Goal: Task Accomplishment & Management: Complete application form

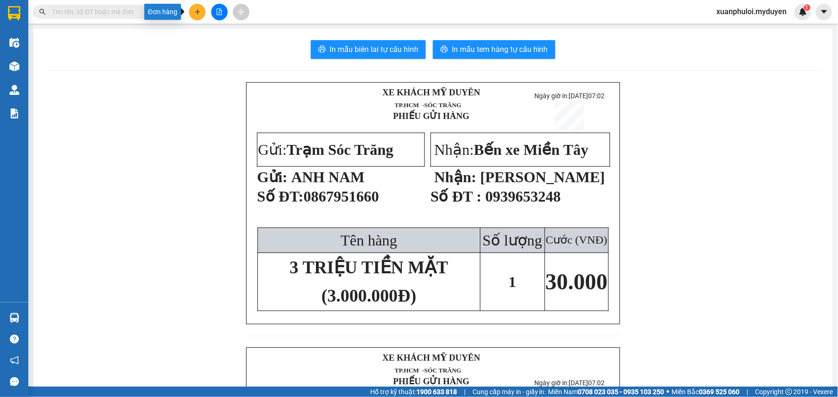
click at [199, 17] on button at bounding box center [197, 12] width 17 height 17
click at [240, 41] on div "Tạo đơn hàng" at bounding box center [230, 35] width 71 height 18
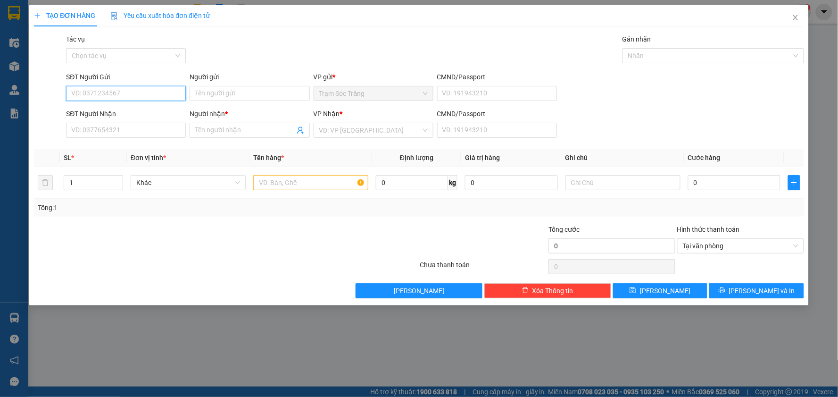
click at [160, 88] on input "SĐT Người Gửi" at bounding box center [126, 93] width 120 height 15
click at [129, 107] on div "0939544265 - SƠN" at bounding box center [126, 112] width 108 height 10
type input "0939544265"
type input "SƠN"
type input "0919212517"
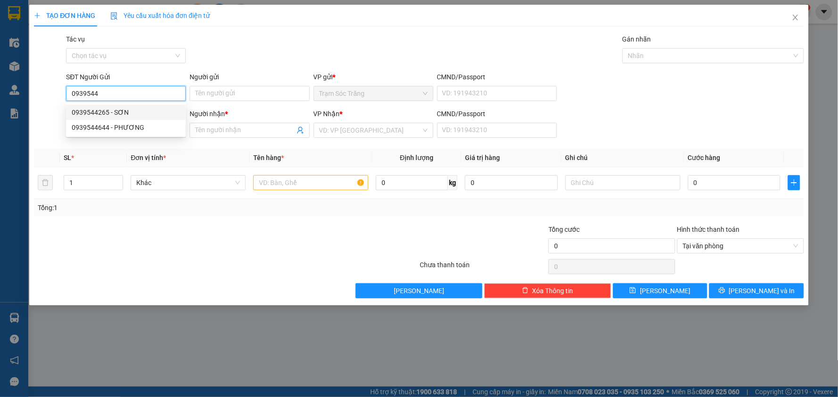
type input "MAI VÀNG"
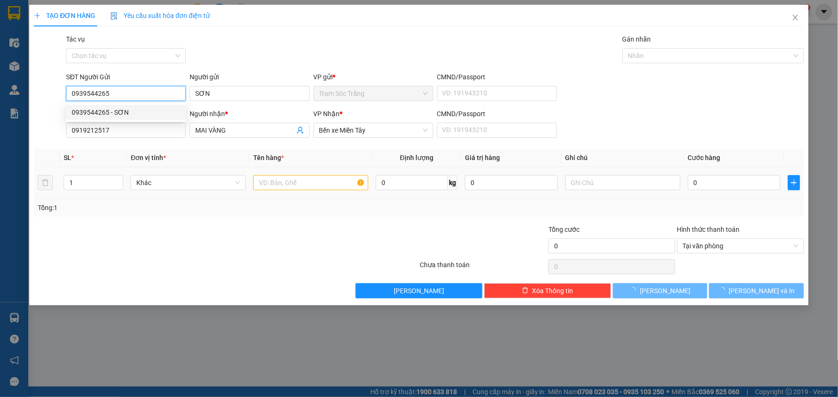
type input "80.000"
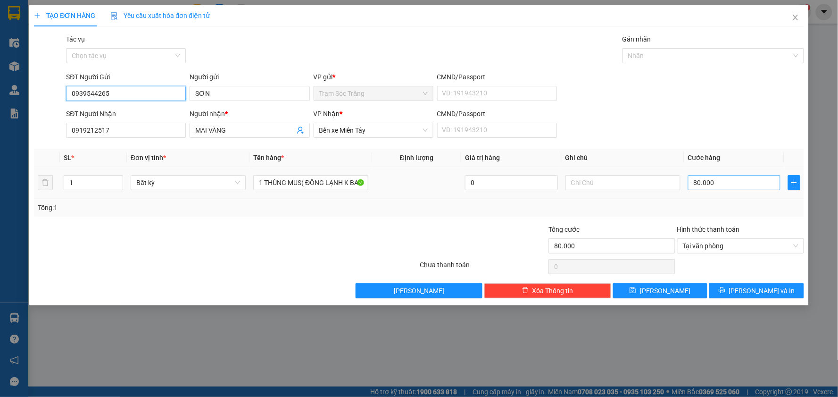
type input "0939544265"
click at [734, 189] on input "80.000" at bounding box center [734, 182] width 93 height 15
type input "5"
type input "50"
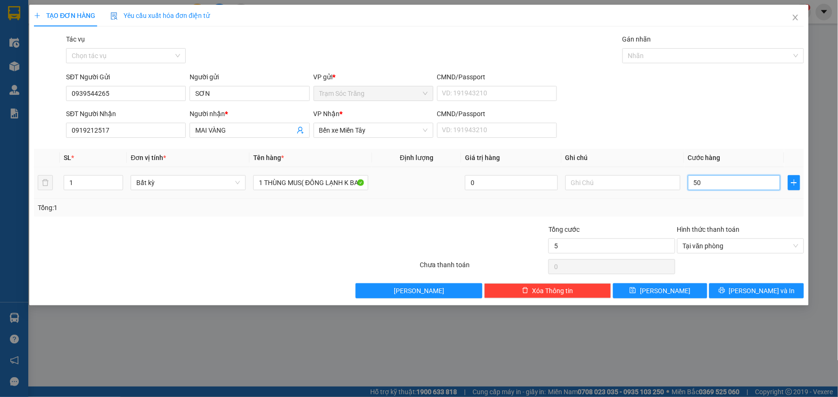
type input "50"
type input "500"
type input "5.000"
type input "50.000"
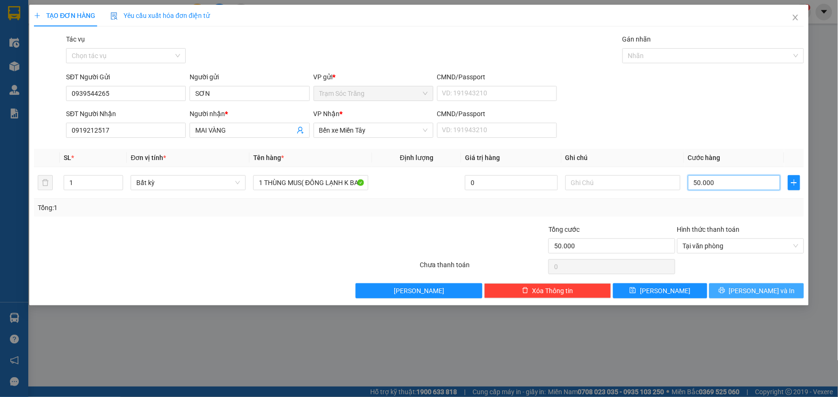
type input "50.000"
click at [759, 285] on span "[PERSON_NAME] và In" at bounding box center [762, 290] width 66 height 10
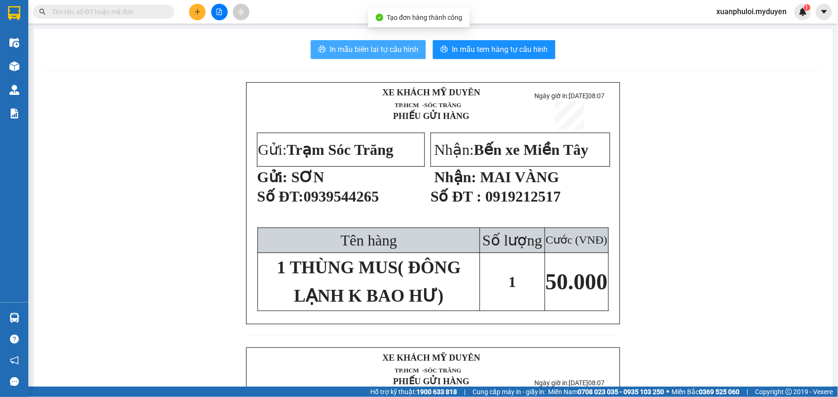
click at [320, 48] on icon "printer" at bounding box center [322, 49] width 8 height 8
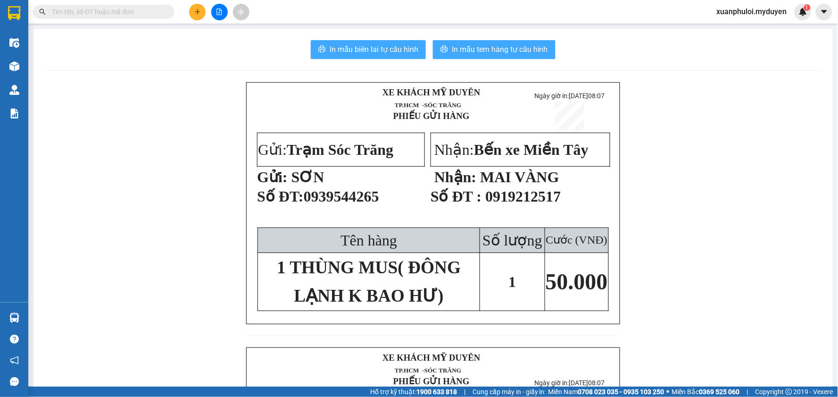
click at [514, 58] on button "In mẫu tem hàng tự cấu hình" at bounding box center [494, 49] width 123 height 19
click at [202, 14] on button at bounding box center [197, 12] width 17 height 17
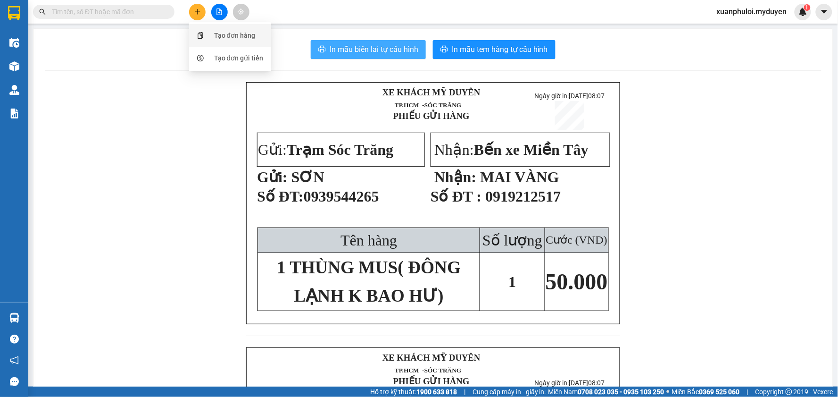
click at [202, 39] on div at bounding box center [201, 35] width 12 height 10
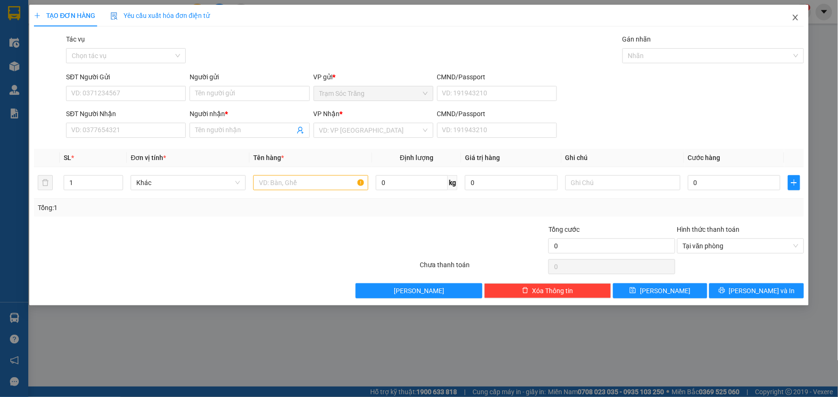
click at [793, 22] on span "Close" at bounding box center [795, 18] width 26 height 26
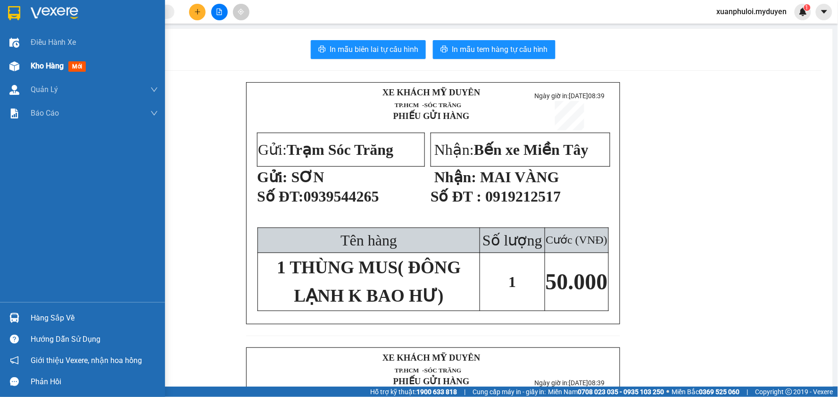
click at [13, 59] on div at bounding box center [14, 66] width 17 height 17
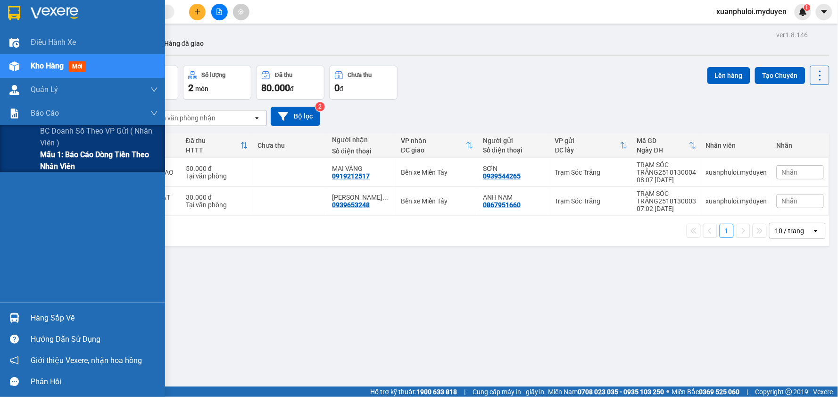
click at [52, 157] on span "Mẫu 1: Báo cáo dòng tiền theo nhân viên" at bounding box center [99, 161] width 118 height 24
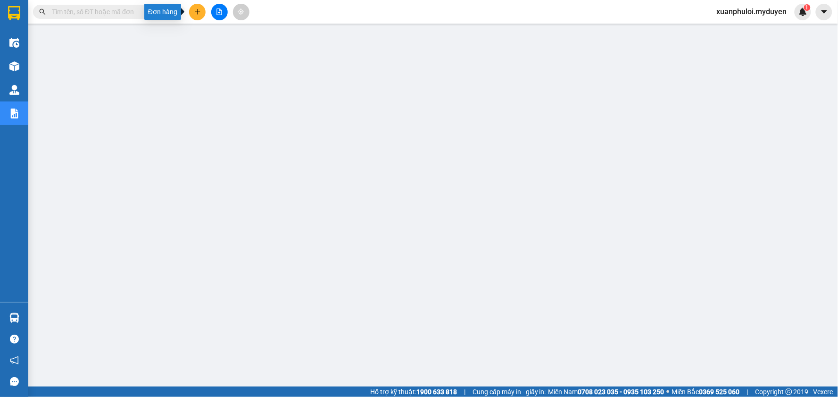
click at [195, 19] on button at bounding box center [197, 12] width 17 height 17
click at [200, 27] on div "Tạo đơn hàng" at bounding box center [230, 35] width 71 height 18
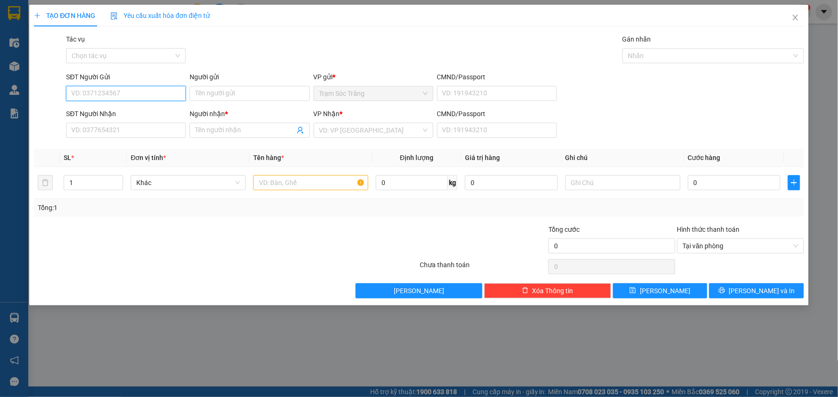
click at [154, 88] on input "SĐT Người Gửi" at bounding box center [126, 93] width 120 height 15
click at [91, 114] on div "0948180741 - HÒA" at bounding box center [126, 112] width 108 height 10
type input "0948180741"
type input "HÒA"
type input "0902727245"
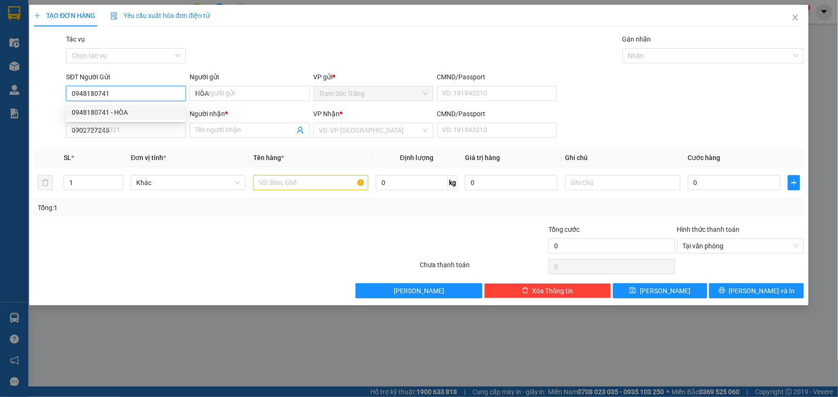
type input "CTY SOCA"
type input "80.000"
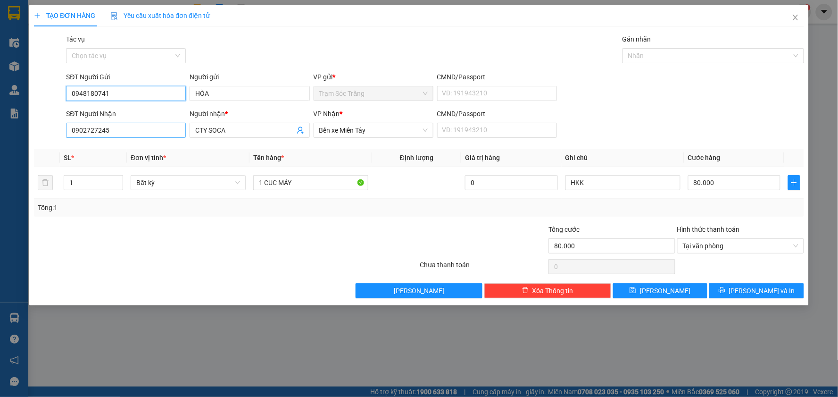
type input "0948180741"
click at [156, 133] on input "0902727245" at bounding box center [126, 130] width 120 height 15
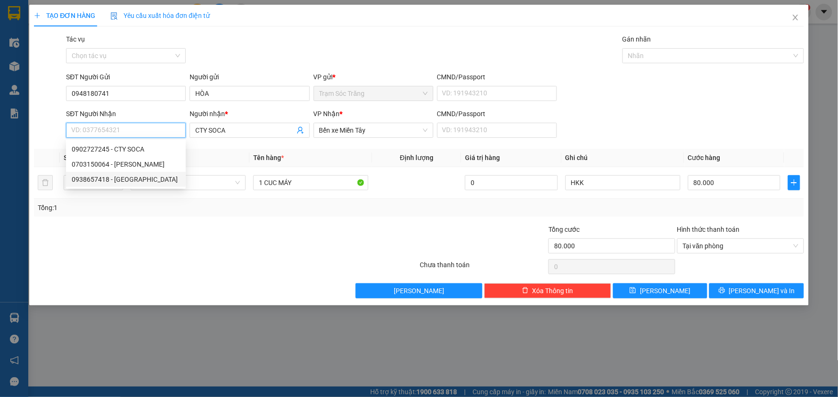
click at [100, 180] on div "0938657418 - [GEOGRAPHIC_DATA]" at bounding box center [126, 179] width 108 height 10
type input "0938657418"
type input "THANH TÚ"
type input "30.000"
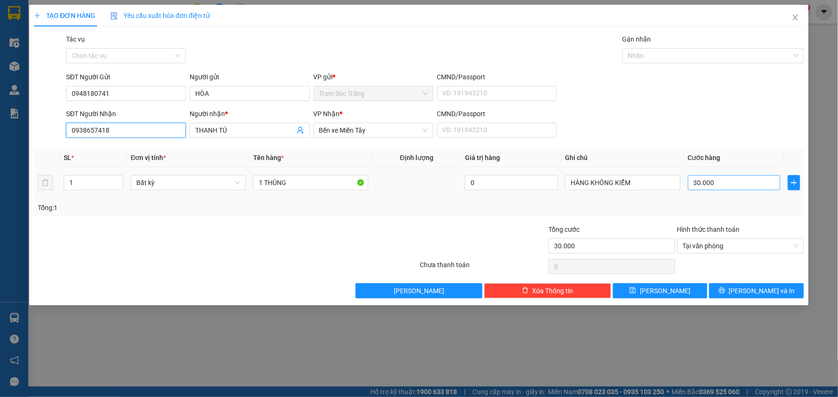
type input "0938657418"
click at [741, 183] on input "30.000" at bounding box center [734, 182] width 93 height 15
type input "4"
type input "40"
type input "400"
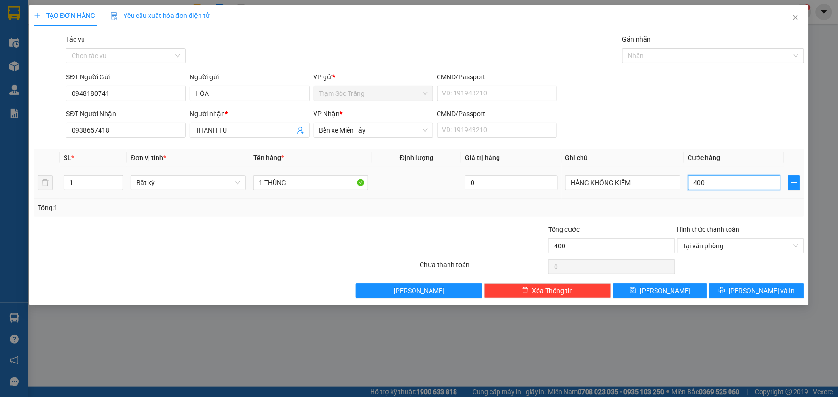
type input "4.000"
type input "40.000"
click at [116, 130] on input "0938657418" at bounding box center [126, 130] width 120 height 15
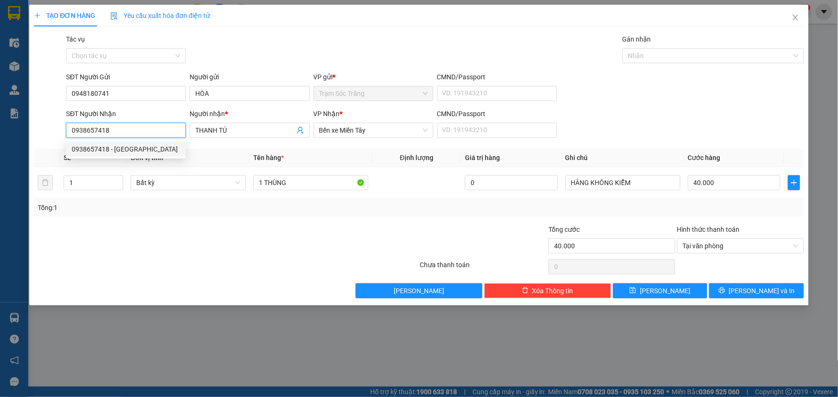
click at [115, 131] on input "0938657418" at bounding box center [126, 130] width 120 height 15
type input "0796907931"
click at [138, 149] on div "0796907931 - [GEOGRAPHIC_DATA]" at bounding box center [126, 149] width 108 height 10
type input "100.000"
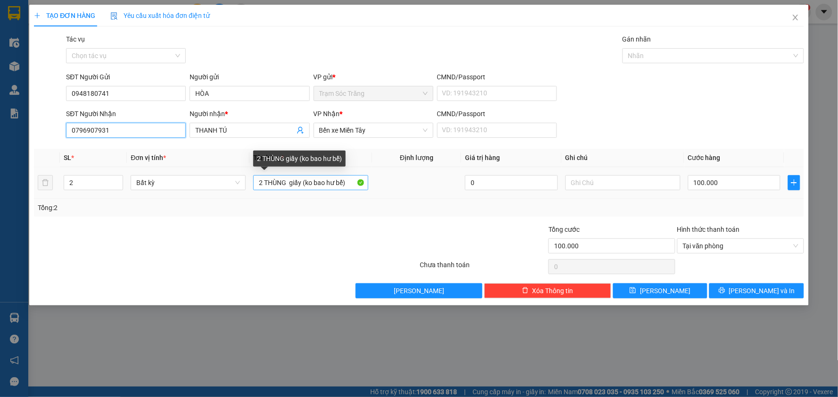
type input "0796907931"
click at [263, 182] on input "2 THÙNG giấy (ko bao hư bể)" at bounding box center [310, 182] width 115 height 15
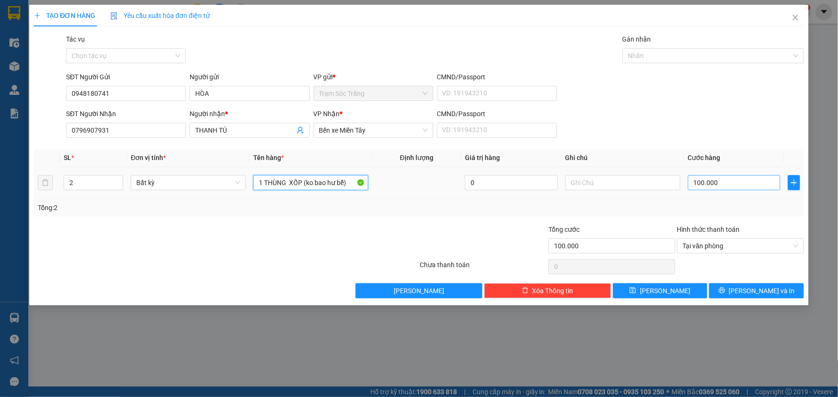
type input "1 THÙNG XỐP (ko bao hư bể)"
click at [744, 182] on input "100.000" at bounding box center [734, 182] width 93 height 15
type input "4"
type input "40"
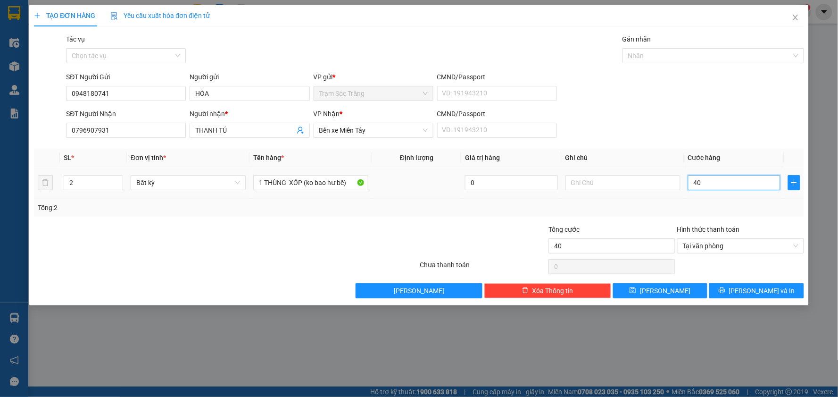
type input "400"
type input "4.000"
type input "40.000"
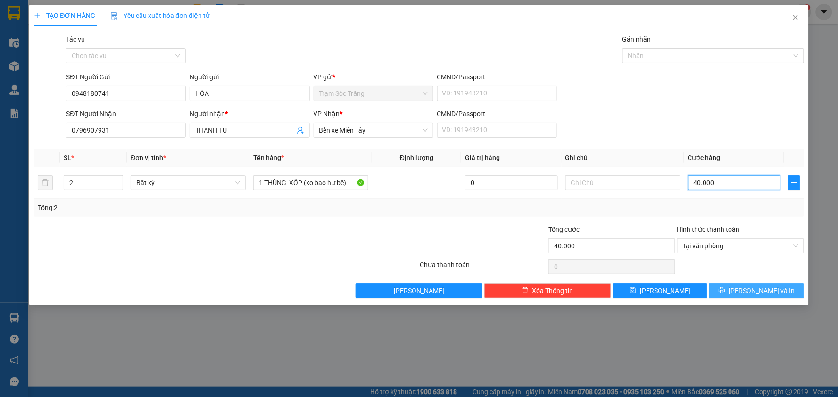
type input "40.000"
click at [771, 293] on span "[PERSON_NAME] và In" at bounding box center [762, 290] width 66 height 10
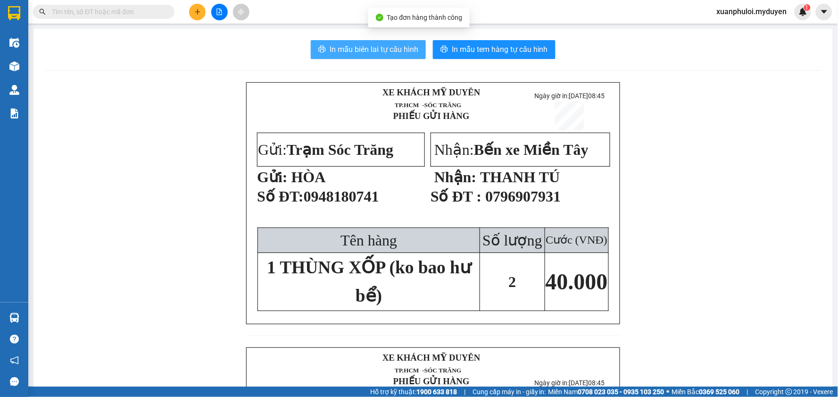
click at [339, 58] on button "In mẫu biên lai tự cấu hình" at bounding box center [368, 49] width 115 height 19
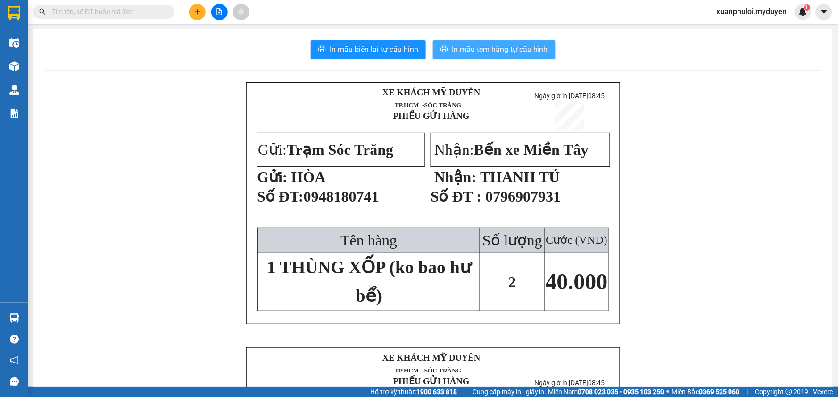
click at [460, 55] on span "In mẫu tem hàng tự cấu hình" at bounding box center [500, 49] width 96 height 12
click at [192, 13] on button at bounding box center [197, 12] width 17 height 17
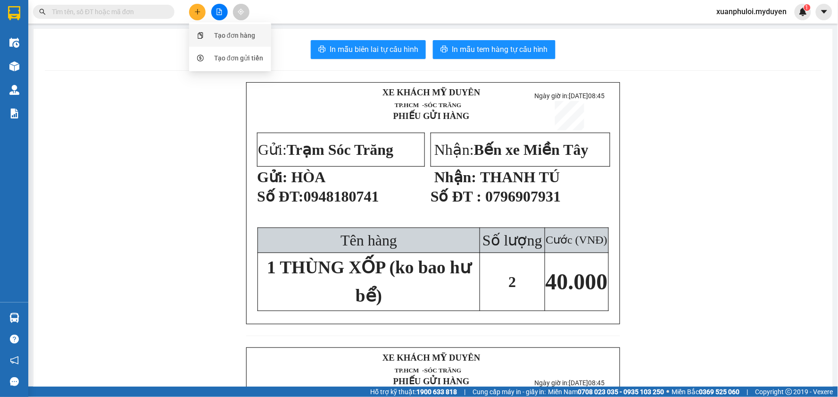
click at [229, 32] on div "Tạo đơn hàng" at bounding box center [234, 35] width 41 height 10
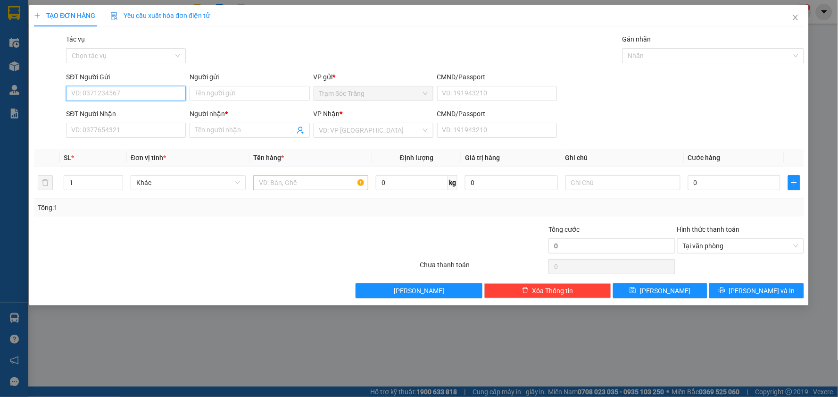
click at [135, 89] on input "SĐT Người Gửi" at bounding box center [126, 93] width 120 height 15
click at [132, 92] on input "SĐT Người Gửi" at bounding box center [126, 93] width 120 height 15
click at [116, 111] on div "0377227696 - SANG" at bounding box center [126, 112] width 108 height 10
type input "0377227696"
type input "SANG"
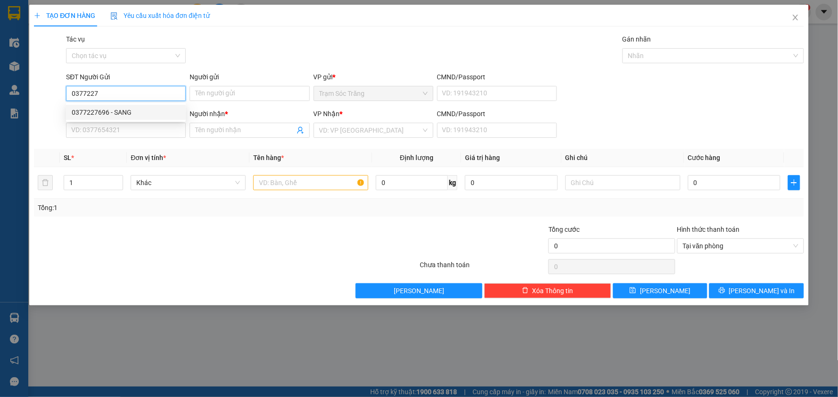
type input "0901774083"
type input "VIỆT ĐỨC"
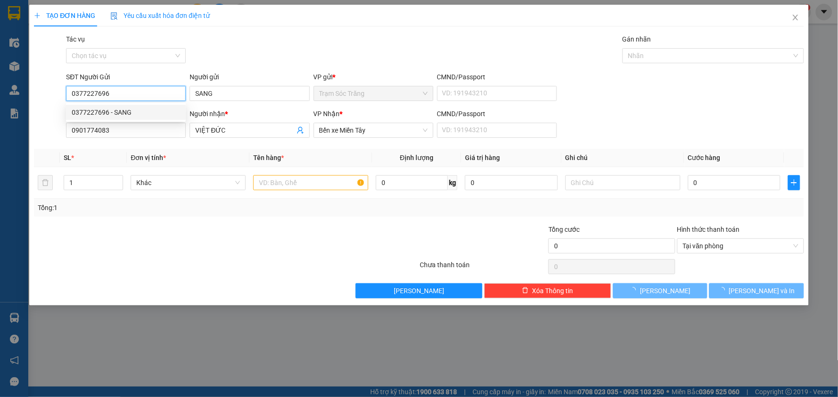
type input "240.000"
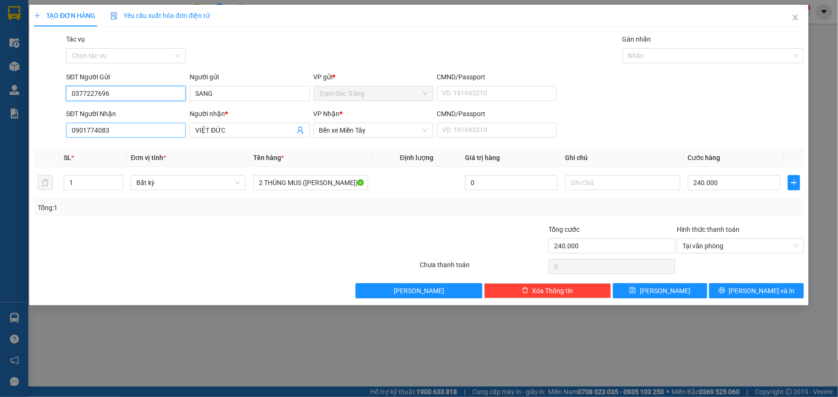
type input "0377227696"
click at [120, 133] on input "0901774083" at bounding box center [126, 130] width 120 height 15
click at [128, 148] on div "0901774083 - [GEOGRAPHIC_DATA]" at bounding box center [126, 149] width 108 height 10
click at [238, 126] on input "VIỆT ĐỨC" at bounding box center [244, 130] width 99 height 10
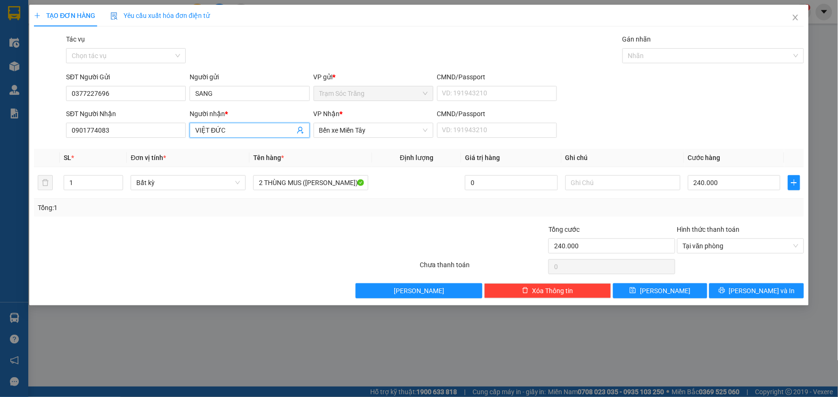
click at [238, 126] on input "VIỆT ĐỨC" at bounding box center [244, 130] width 99 height 10
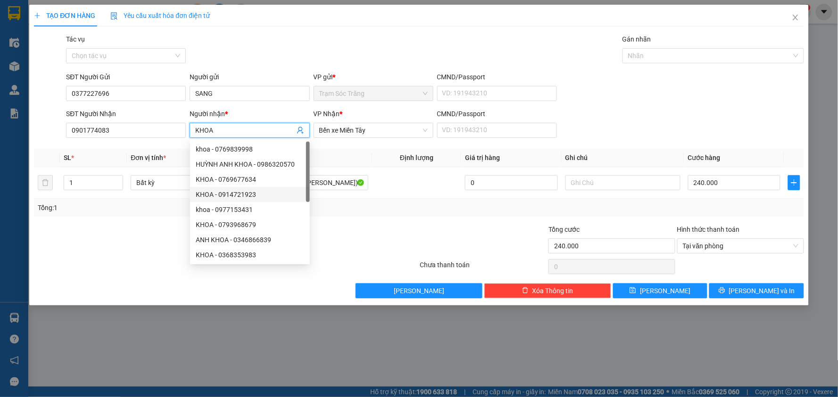
type input "KHOA"
click at [445, 219] on div "Transit Pickup Surcharge Ids Transit Deliver Surcharge Ids Transit Deliver Surc…" at bounding box center [419, 166] width 770 height 264
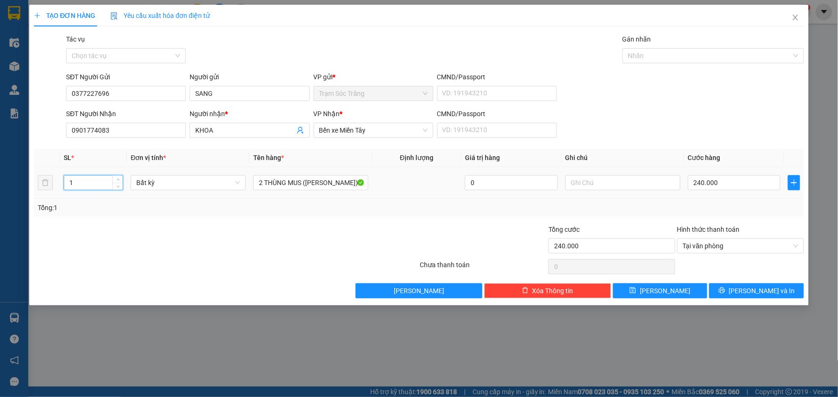
click at [84, 188] on input "1" at bounding box center [93, 182] width 58 height 14
type input "2"
click at [766, 290] on span "[PERSON_NAME] và In" at bounding box center [762, 290] width 66 height 10
type input "0"
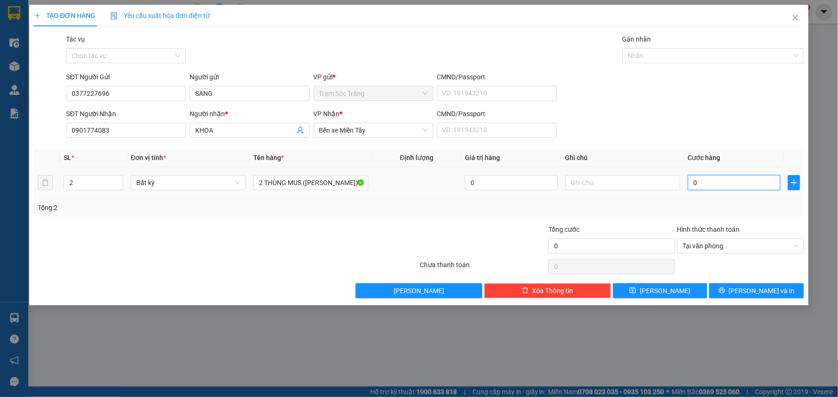
click at [702, 183] on input "0" at bounding box center [734, 182] width 93 height 15
type input "2"
type input "24"
type input "240"
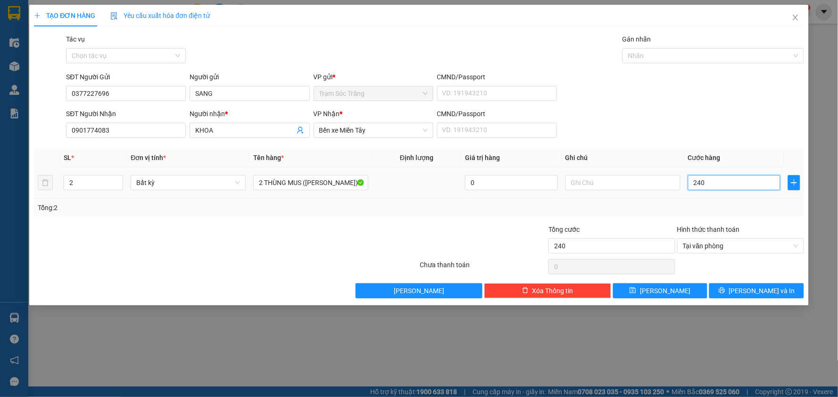
type input "2.400"
type input "24.000"
type input "240.000"
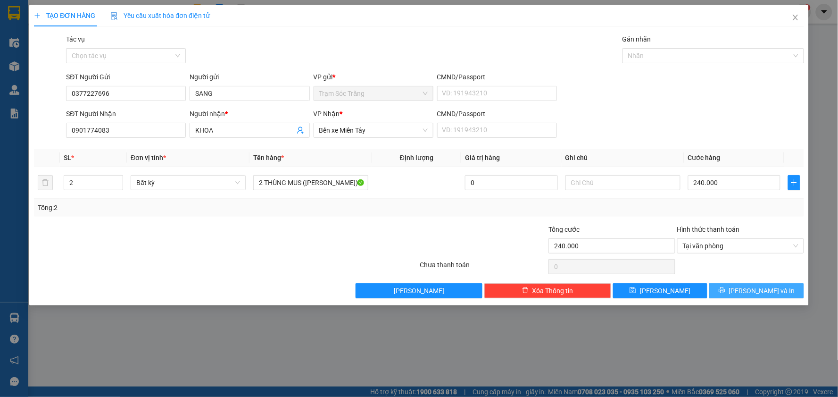
click at [743, 296] on button "[PERSON_NAME] và In" at bounding box center [756, 290] width 95 height 15
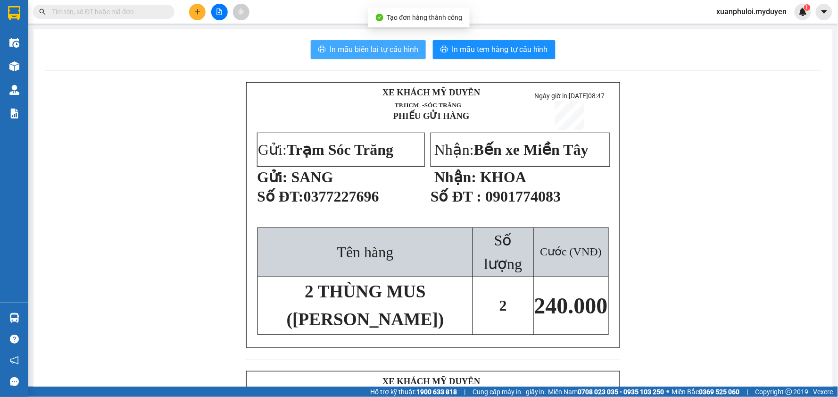
click at [331, 49] on span "In mẫu biên lai tự cấu hình" at bounding box center [374, 49] width 89 height 12
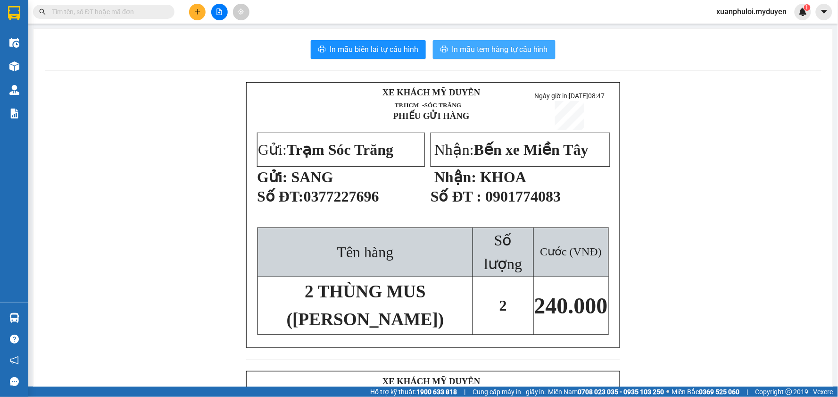
click at [477, 48] on span "In mẫu tem hàng tự cấu hình" at bounding box center [500, 49] width 96 height 12
click at [198, 4] on button at bounding box center [197, 12] width 17 height 17
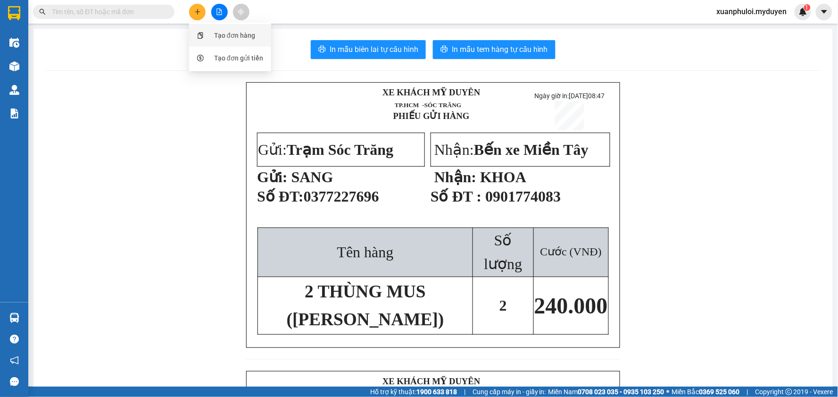
click at [213, 37] on div "Tạo đơn hàng" at bounding box center [230, 35] width 71 height 18
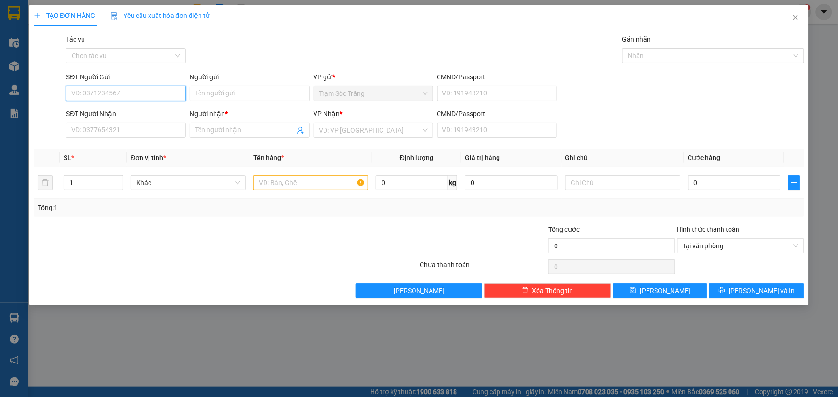
click at [115, 91] on input "SĐT Người Gửi" at bounding box center [126, 93] width 120 height 15
click at [793, 21] on icon "close" at bounding box center [796, 18] width 8 height 8
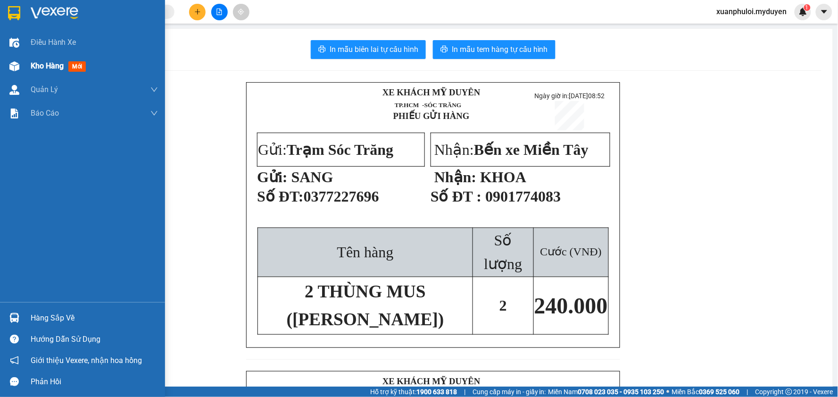
click at [21, 66] on div at bounding box center [14, 66] width 17 height 17
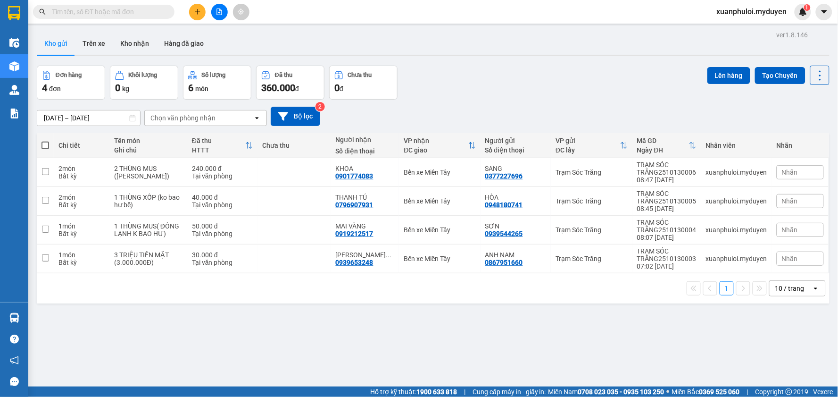
click at [195, 11] on icon "plus" at bounding box center [197, 11] width 5 height 0
click at [209, 40] on div "Tạo đơn hàng" at bounding box center [230, 35] width 71 height 18
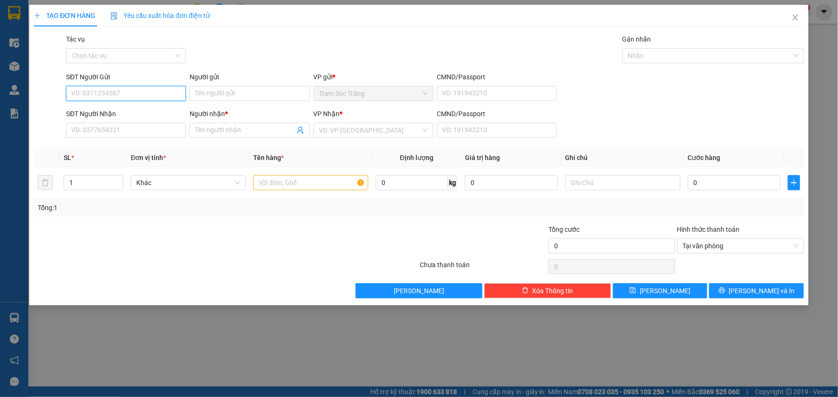
click at [149, 91] on input "SĐT Người Gửi" at bounding box center [126, 93] width 120 height 15
type input "0359284981"
click at [108, 120] on div "0359284981 0359284981 - NHỚ" at bounding box center [126, 112] width 120 height 19
click at [125, 95] on input "0359284981" at bounding box center [126, 93] width 120 height 15
click at [129, 114] on div "0359284981 - NHỚ" at bounding box center [126, 112] width 108 height 10
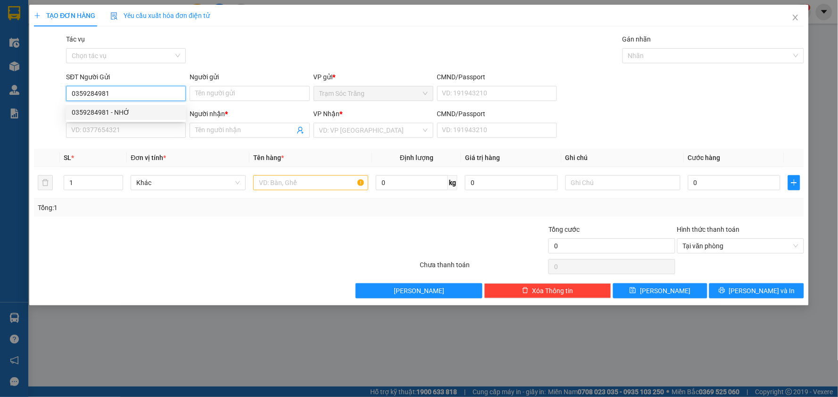
type input "NHỚ"
type input "0978121283"
type input "GIANG"
type input "60.000"
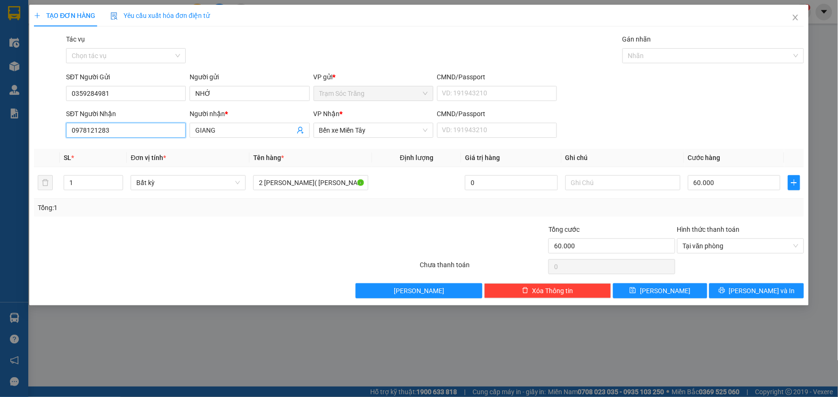
click at [130, 131] on input "0978121283" at bounding box center [126, 130] width 120 height 15
click at [116, 129] on input "0978121283" at bounding box center [126, 130] width 120 height 15
type input "0908272269"
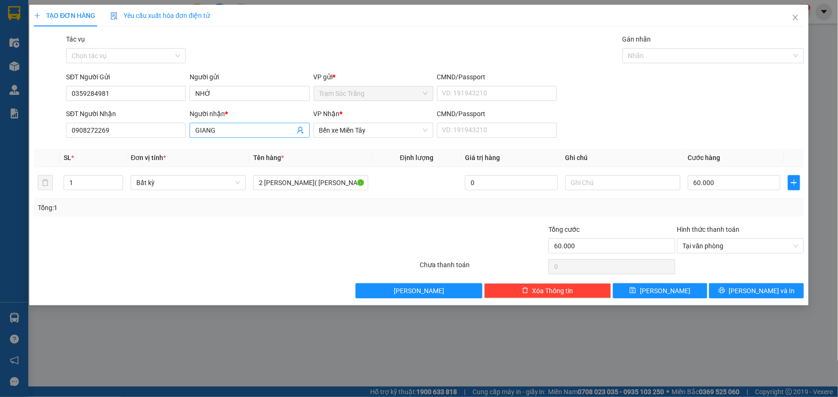
click at [208, 128] on input "GIANG" at bounding box center [244, 130] width 99 height 10
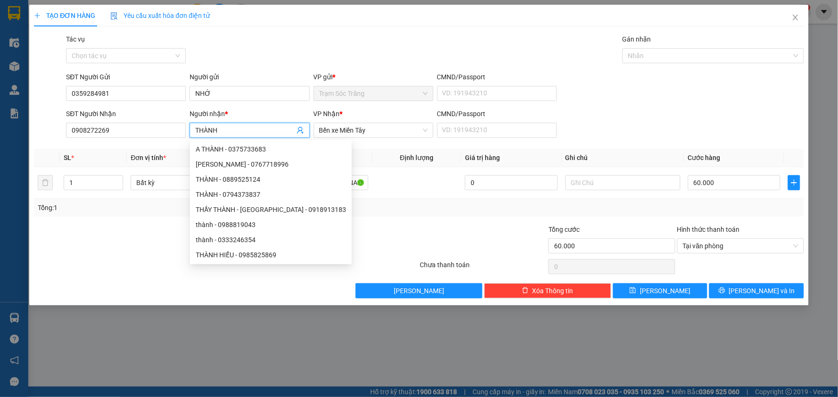
type input "THÀNH"
click at [381, 142] on div "Transit Pickup Surcharge Ids Transit Deliver Surcharge Ids Transit Deliver Surc…" at bounding box center [419, 166] width 770 height 264
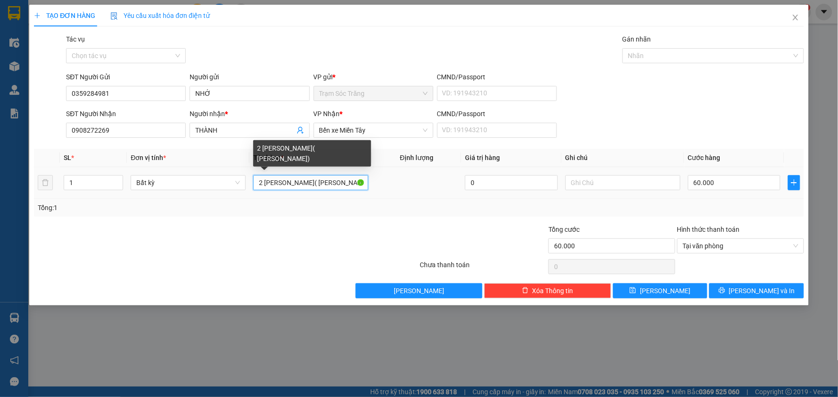
click at [259, 182] on input "2 [PERSON_NAME]( [PERSON_NAME])" at bounding box center [310, 182] width 115 height 15
click at [261, 182] on input "2 [PERSON_NAME]( [PERSON_NAME])" at bounding box center [310, 182] width 115 height 15
click at [336, 182] on input "1 THÙNG MUX ( K BAO HƯ)" at bounding box center [310, 182] width 115 height 15
click at [303, 182] on input "1 THÙNG MUX ( K BAO HƯ)" at bounding box center [310, 182] width 115 height 15
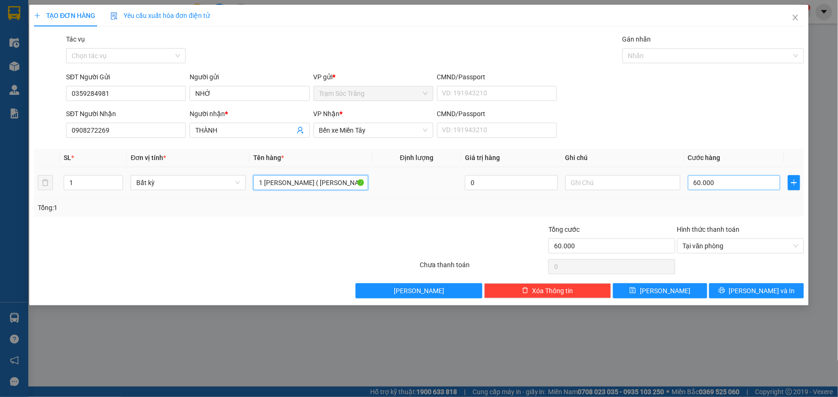
type input "1 [PERSON_NAME] ( [PERSON_NAME] CHẾT)"
click at [715, 185] on input "60.000" at bounding box center [734, 182] width 93 height 15
type input "5"
type input "50"
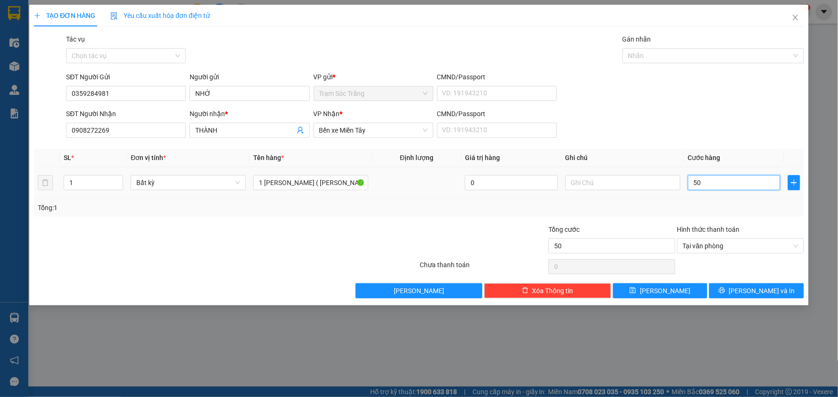
type input "500"
type input "5.000"
type input "50.000"
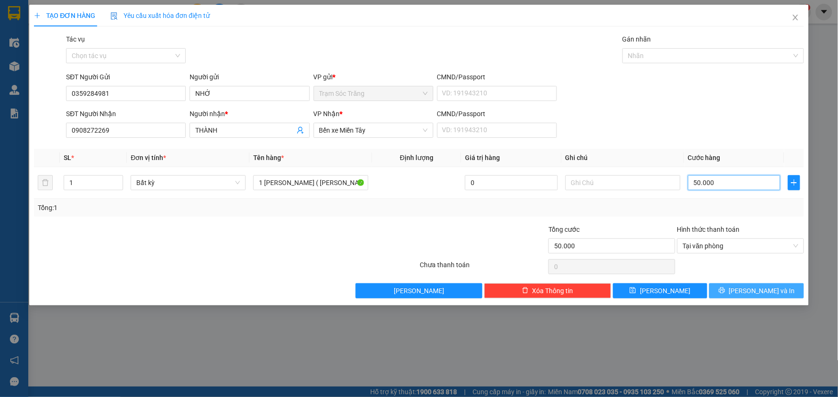
type input "50.000"
click at [737, 289] on button "[PERSON_NAME] và In" at bounding box center [756, 290] width 95 height 15
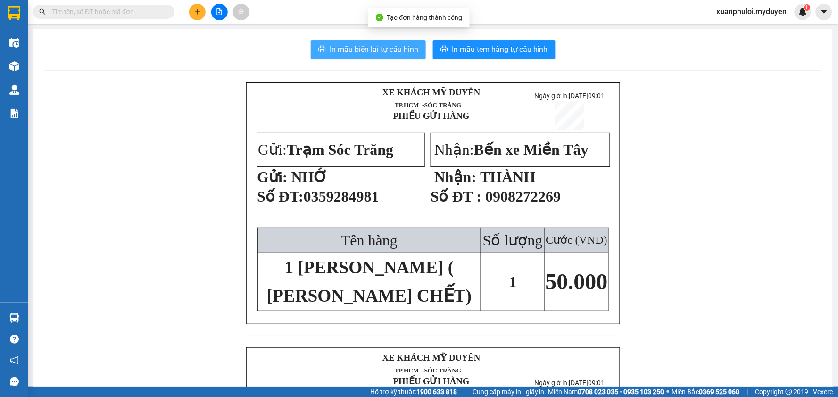
click at [360, 50] on span "In mẫu biên lai tự cấu hình" at bounding box center [374, 49] width 89 height 12
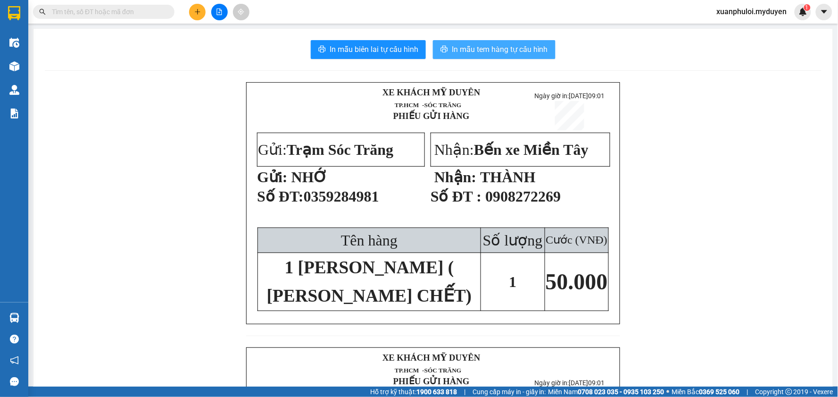
click at [469, 46] on span "In mẫu tem hàng tự cấu hình" at bounding box center [500, 49] width 96 height 12
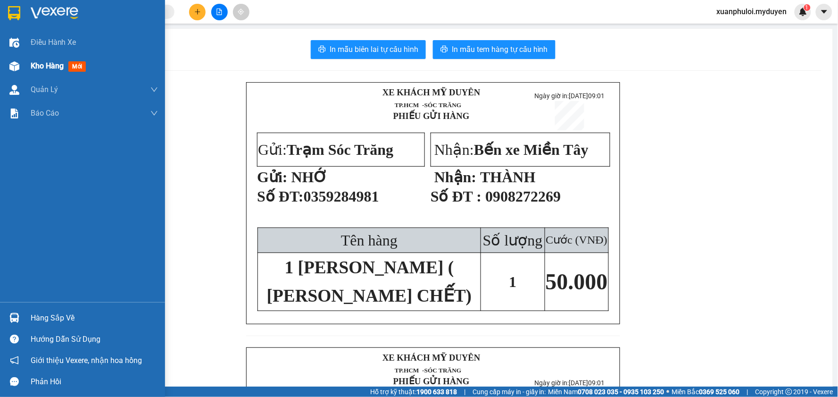
click at [21, 68] on div at bounding box center [14, 66] width 17 height 17
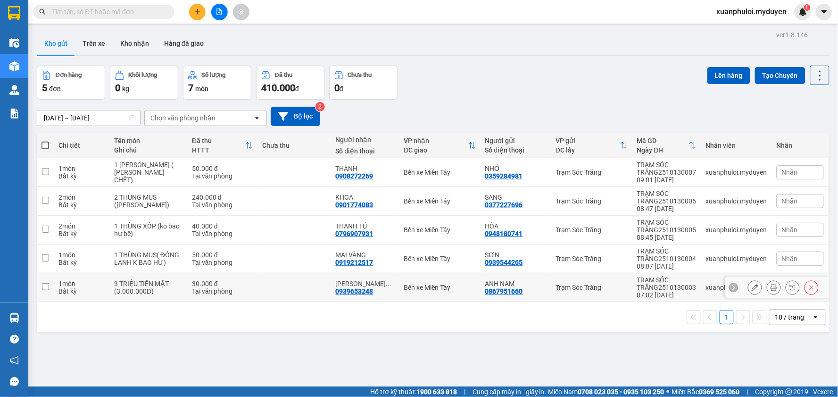
click at [45, 289] on input "checkbox" at bounding box center [45, 286] width 7 height 7
checkbox input "true"
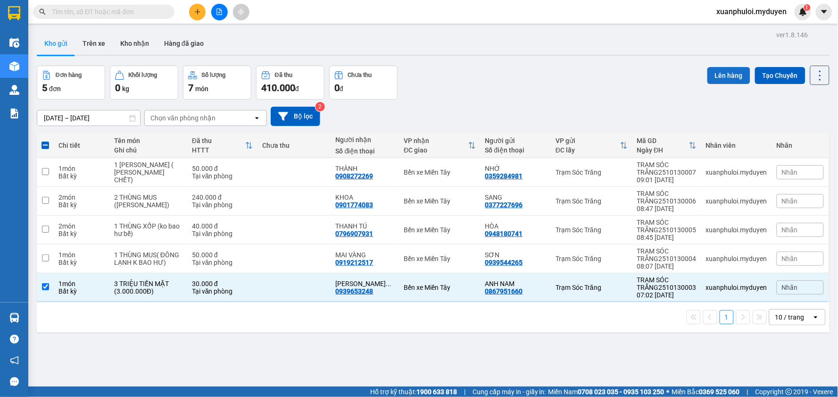
click at [728, 77] on button "Lên hàng" at bounding box center [728, 75] width 43 height 17
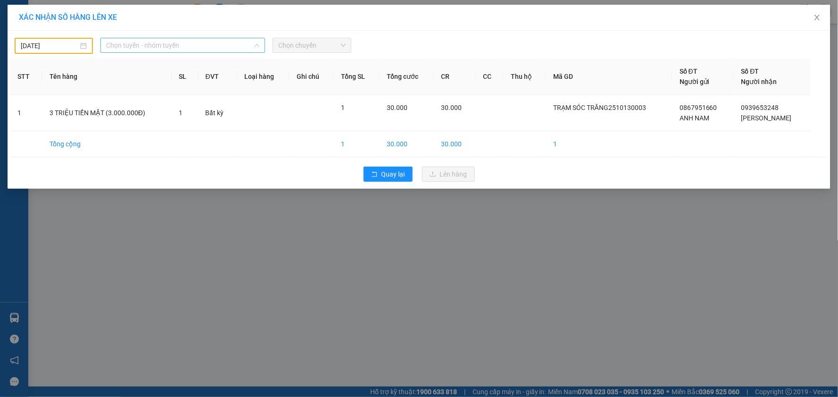
click at [190, 48] on span "Chọn tuyến - nhóm tuyến" at bounding box center [182, 45] width 153 height 14
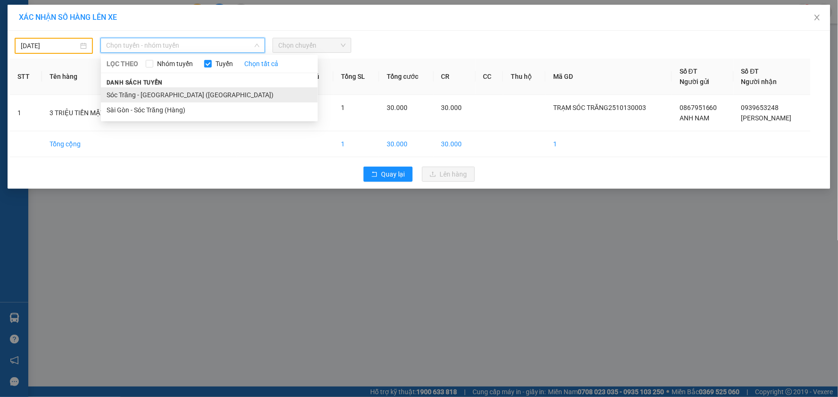
click at [170, 93] on li "Sóc Trăng - [GEOGRAPHIC_DATA] ([GEOGRAPHIC_DATA])" at bounding box center [209, 94] width 217 height 15
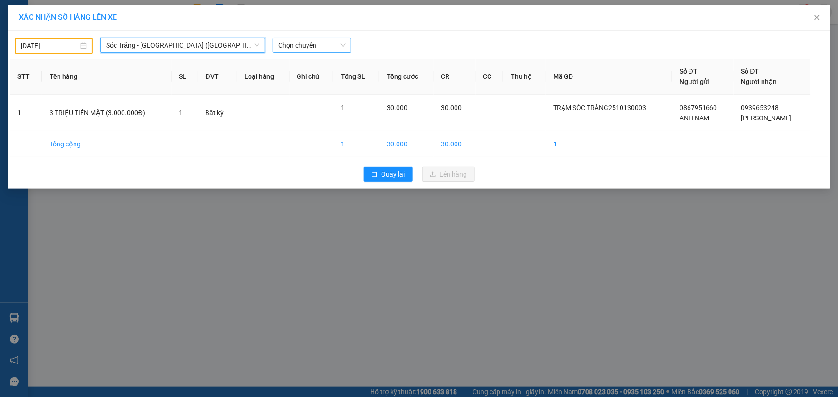
click at [302, 45] on span "Chọn chuyến" at bounding box center [311, 45] width 67 height 14
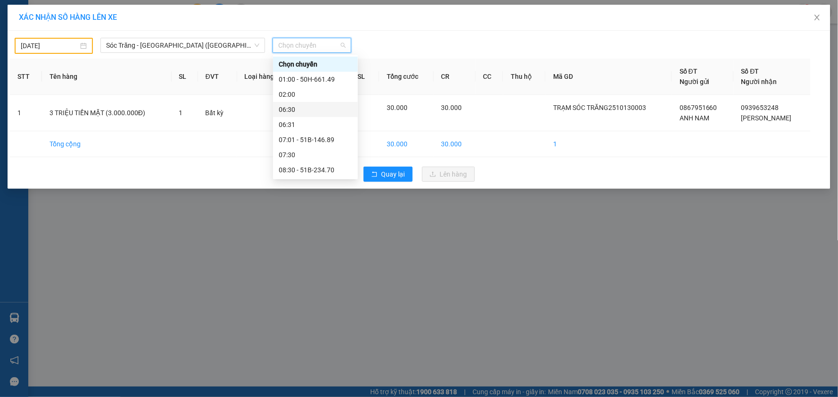
scroll to position [52, 0]
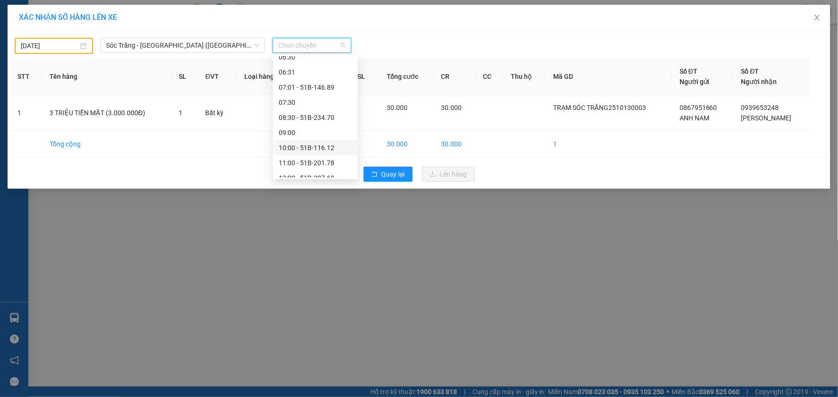
click at [45, 48] on input "[DATE]" at bounding box center [50, 46] width 58 height 10
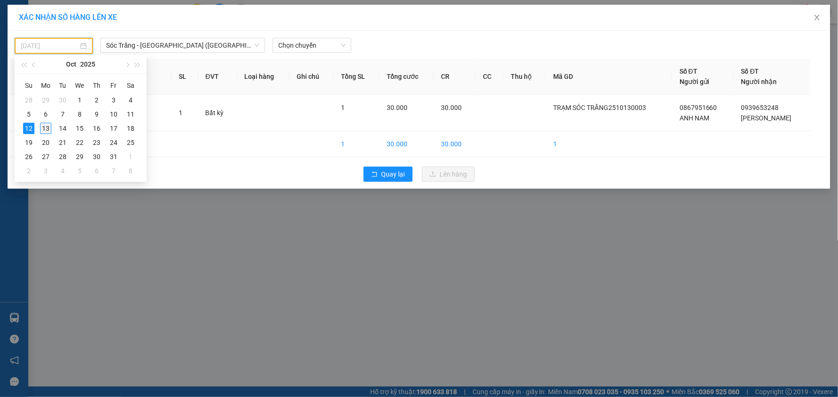
click at [45, 126] on div "13" at bounding box center [45, 128] width 11 height 11
type input "[DATE]"
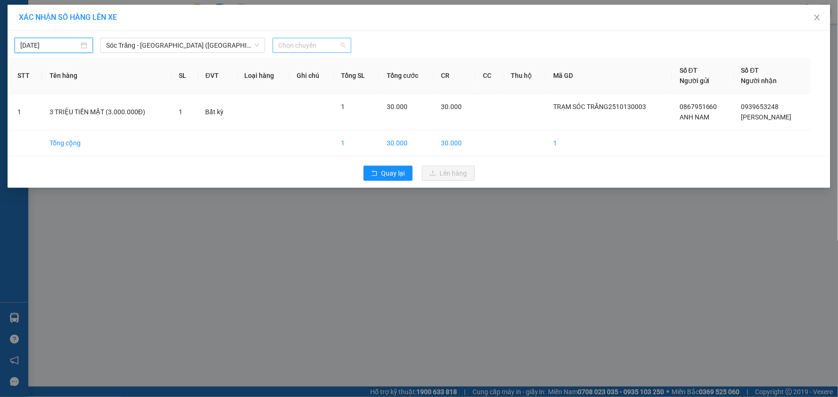
click at [319, 43] on span "Chọn chuyến" at bounding box center [311, 45] width 67 height 14
click at [312, 131] on div "09:00" at bounding box center [316, 132] width 74 height 10
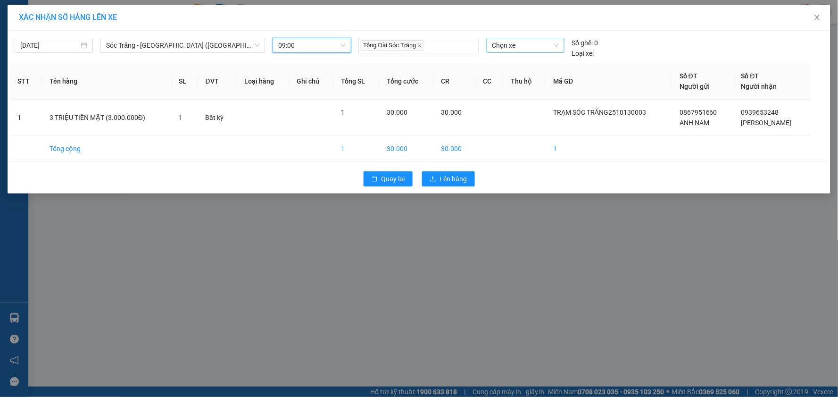
click at [518, 51] on span "Chọn xe" at bounding box center [525, 45] width 66 height 14
type input "07702"
click at [530, 60] on div "50H-077.02" at bounding box center [525, 64] width 66 height 10
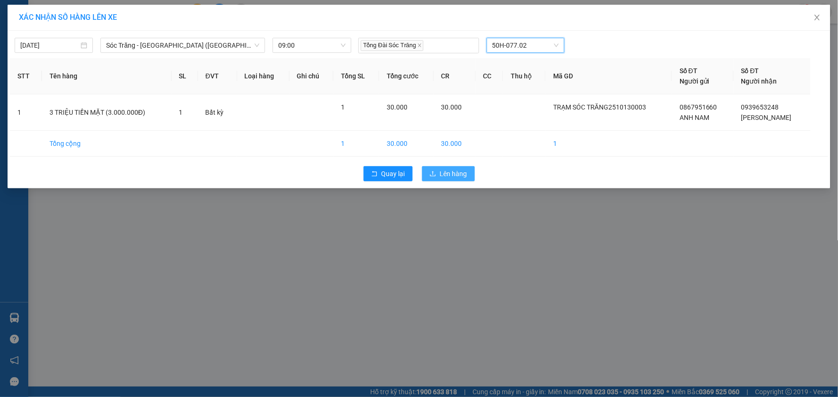
click at [440, 174] on span "Lên hàng" at bounding box center [453, 173] width 27 height 10
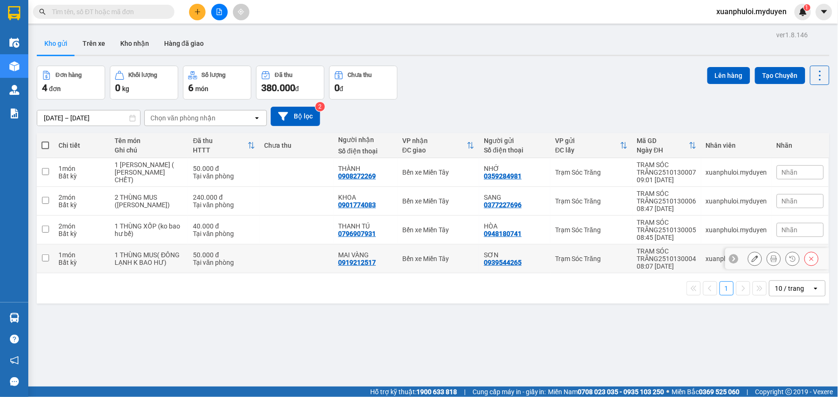
click at [43, 258] on input "checkbox" at bounding box center [45, 257] width 7 height 7
checkbox input "true"
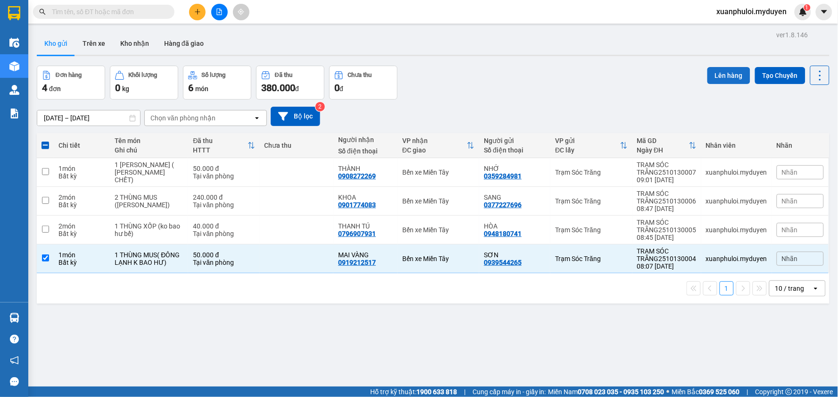
click at [718, 67] on button "Lên hàng" at bounding box center [728, 75] width 43 height 17
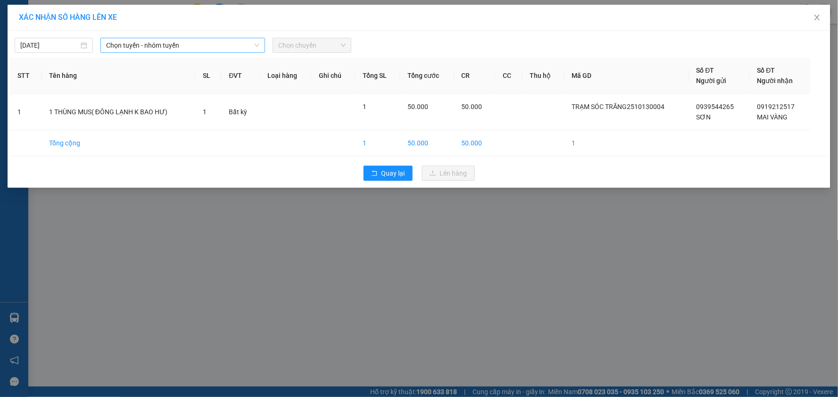
click at [164, 43] on span "Chọn tuyến - nhóm tuyến" at bounding box center [182, 45] width 153 height 14
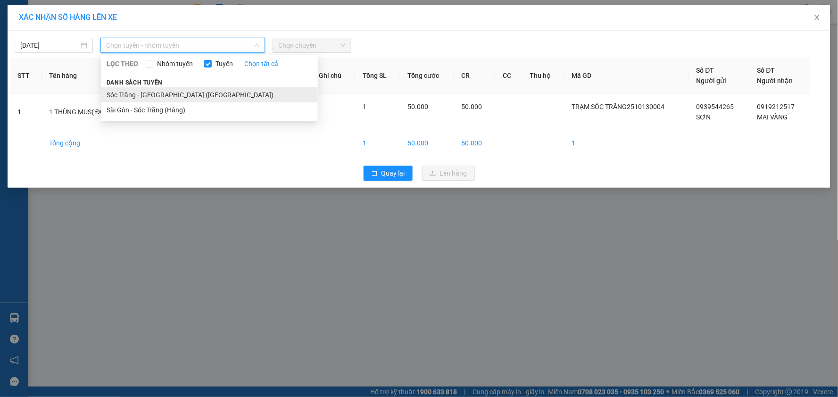
click at [144, 94] on li "Sóc Trăng - [GEOGRAPHIC_DATA] ([GEOGRAPHIC_DATA])" at bounding box center [209, 94] width 217 height 15
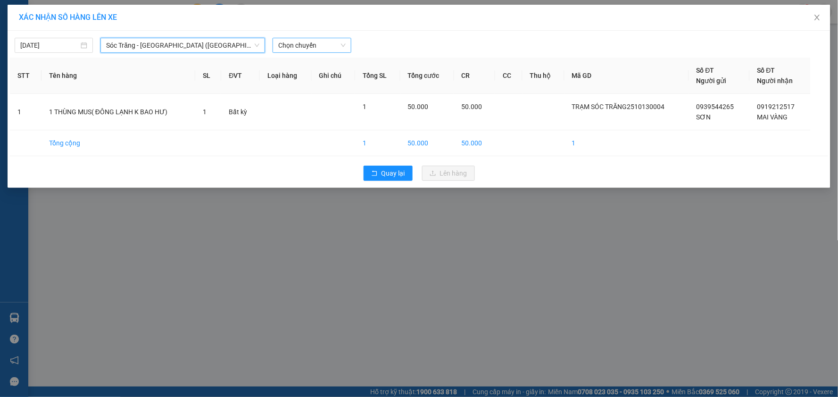
click at [309, 41] on span "Chọn chuyến" at bounding box center [311, 45] width 67 height 14
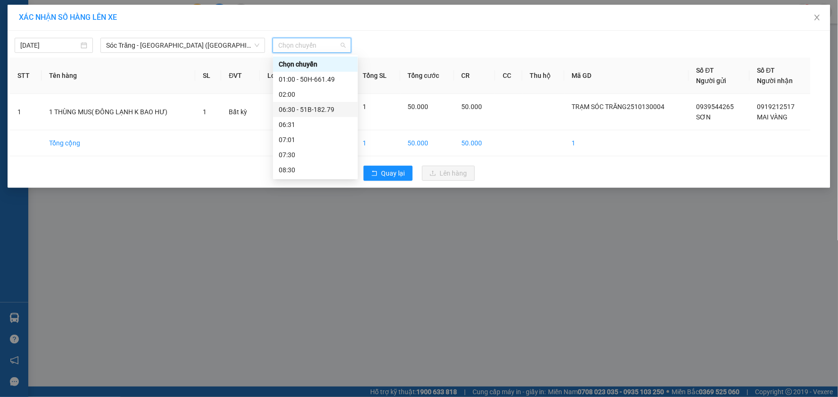
scroll to position [52, 0]
click at [307, 119] on div "08:30" at bounding box center [316, 117] width 74 height 10
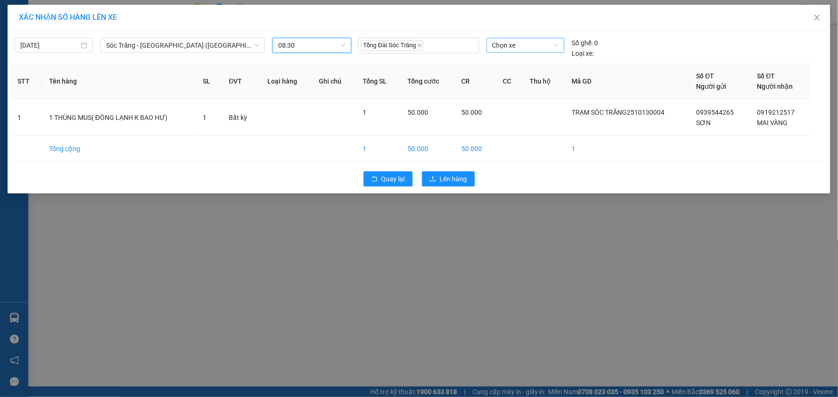
click at [521, 45] on span "Chọn xe" at bounding box center [525, 45] width 66 height 14
type input "668"
click at [521, 58] on div "50H-668.90" at bounding box center [526, 64] width 78 height 15
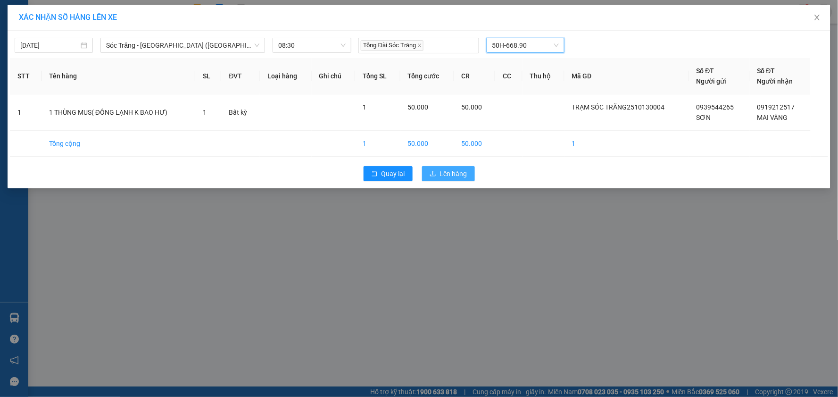
click at [463, 173] on span "Lên hàng" at bounding box center [453, 173] width 27 height 10
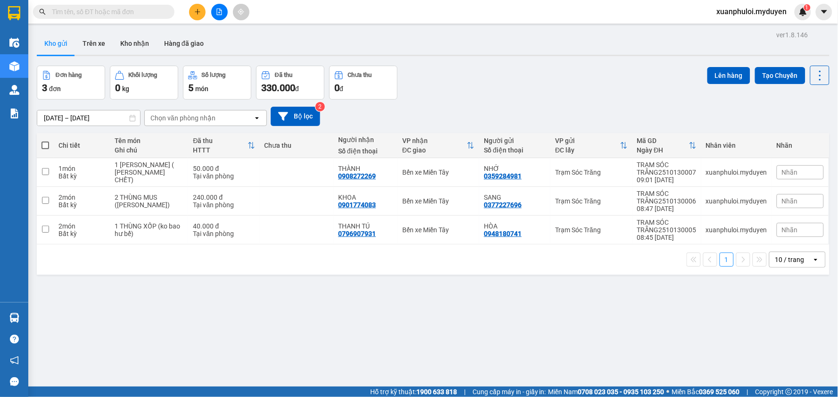
click at [200, 11] on icon "plus" at bounding box center [197, 11] width 7 height 7
click at [223, 38] on div "Tạo đơn hàng" at bounding box center [234, 35] width 41 height 10
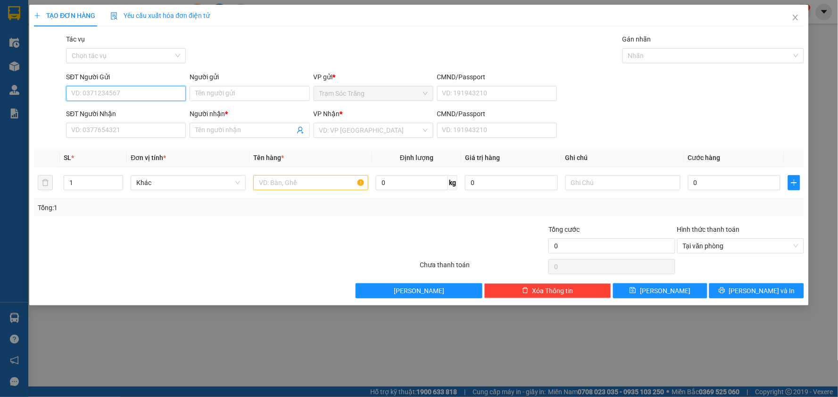
click at [119, 95] on input "SĐT Người Gửi" at bounding box center [126, 93] width 120 height 15
click at [131, 117] on div "0967020143 - DUNG" at bounding box center [126, 112] width 108 height 10
type input "0967020143"
type input "DUNG"
type input "0364907851"
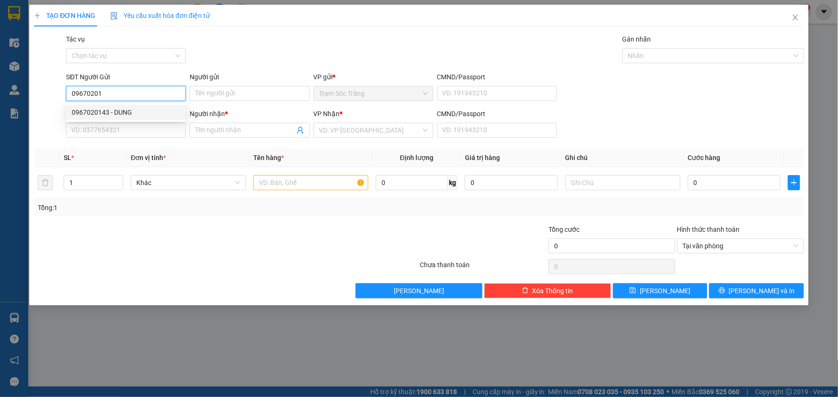
type input "PHONG"
type input "20.000"
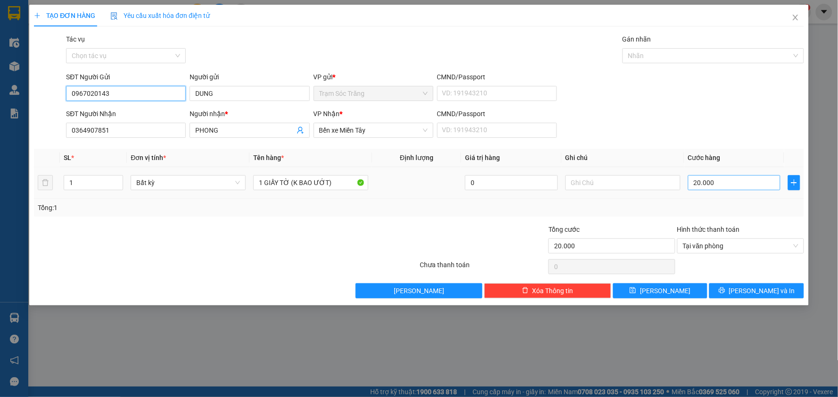
type input "0967020143"
click at [714, 180] on input "20.000" at bounding box center [734, 182] width 93 height 15
type input "4"
type input "40"
type input "400"
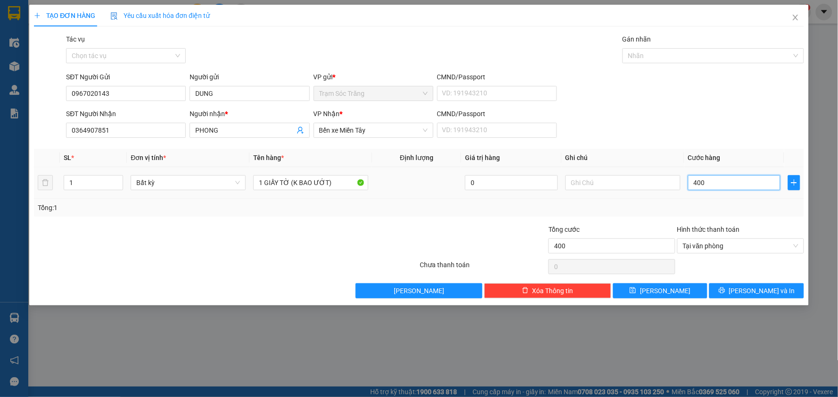
type input "4.000"
type input "40.000"
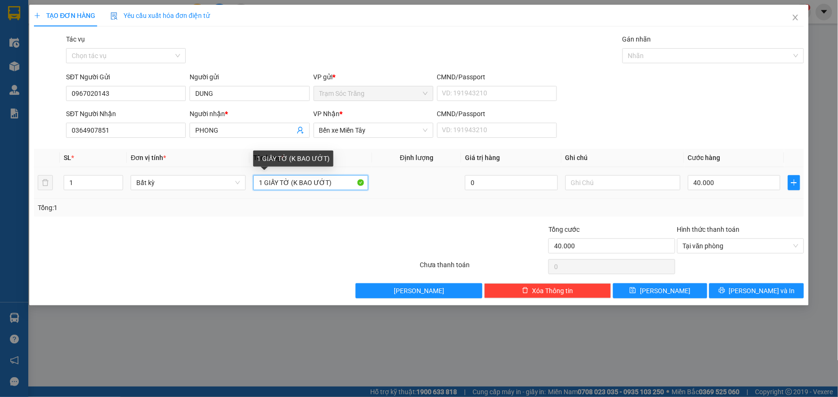
click at [290, 185] on input "1 GIẤY TỜ (K BAO ƯỚT)" at bounding box center [310, 182] width 115 height 15
click at [289, 181] on input "1 GIẤY TỜ (K BAO ƯỚT)" at bounding box center [310, 182] width 115 height 15
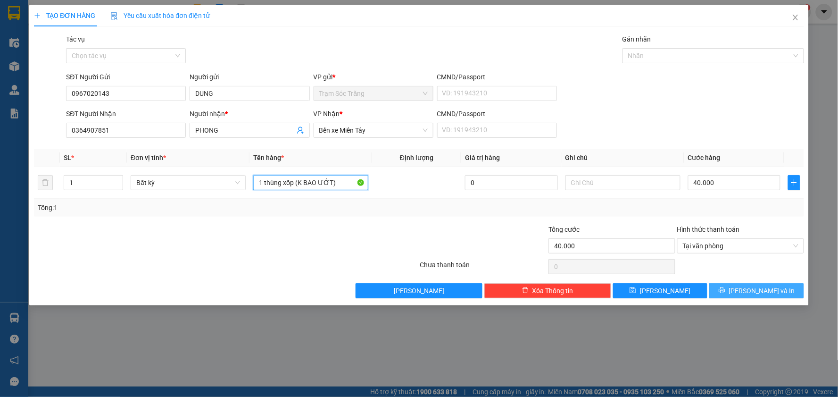
type input "1 thùng xốp (K BAO ƯỚT)"
click at [751, 290] on span "[PERSON_NAME] và In" at bounding box center [762, 290] width 66 height 10
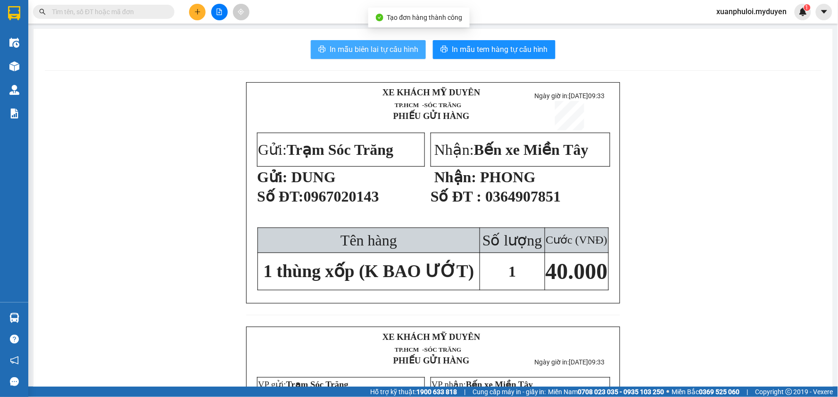
click at [339, 46] on span "In mẫu biên lai tự cấu hình" at bounding box center [374, 49] width 89 height 12
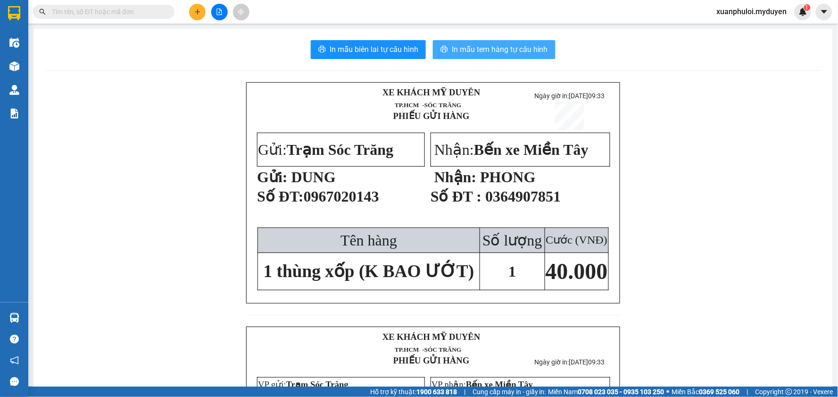
click at [505, 48] on span "In mẫu tem hàng tự cấu hình" at bounding box center [500, 49] width 96 height 12
click at [195, 16] on button at bounding box center [197, 12] width 17 height 17
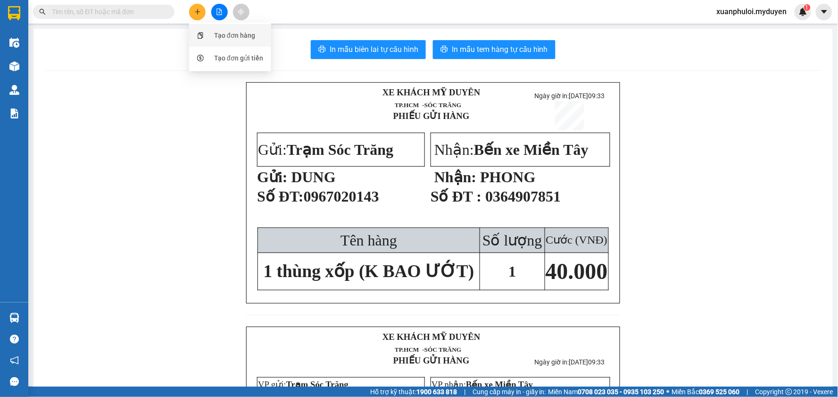
click at [203, 33] on icon "snippets" at bounding box center [200, 35] width 5 height 7
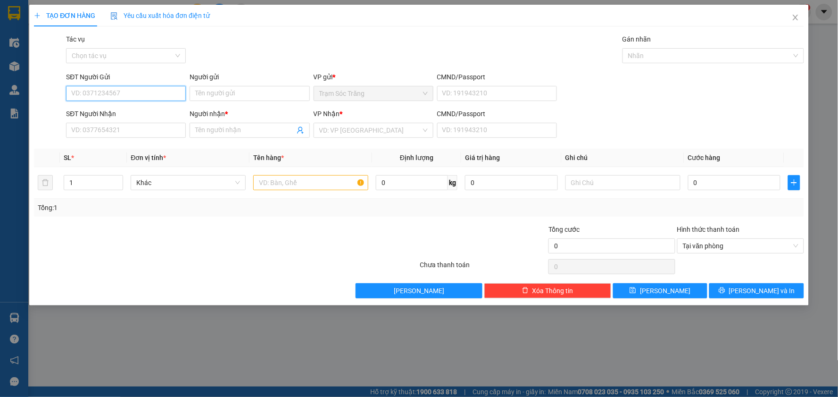
click at [107, 96] on input "SĐT Người Gửi" at bounding box center [126, 93] width 120 height 15
paste input "0839090186"
type input "0839090186"
click at [127, 112] on div "0839090186 - ĐƯỜNG" at bounding box center [126, 112] width 108 height 10
type input "ĐƯỜNG"
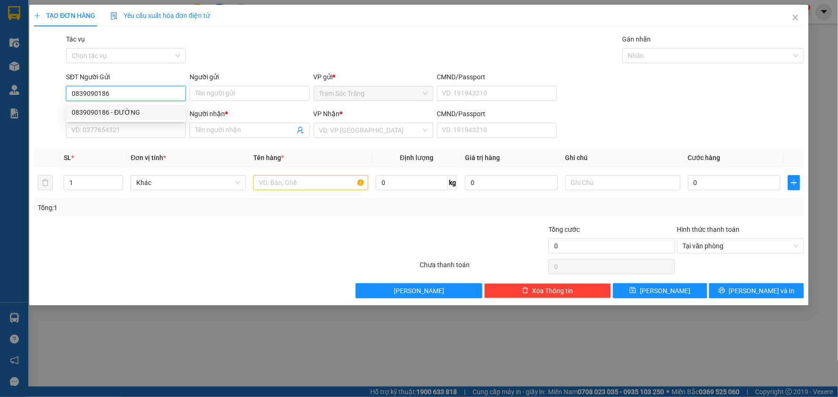
type input "0918384712"
type input "HẢI"
type input "300.000"
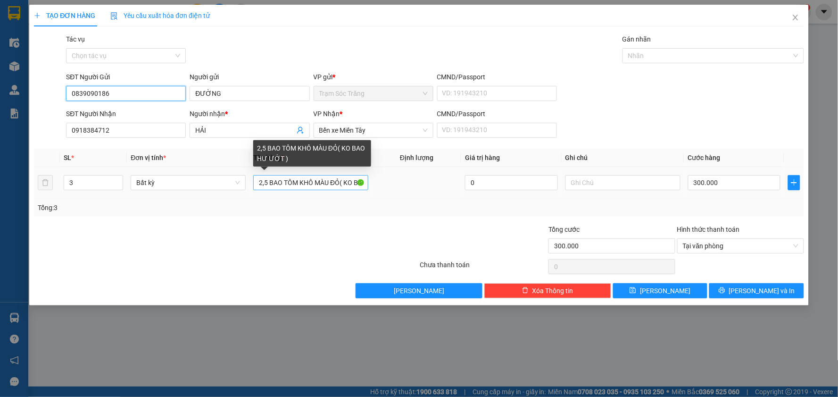
type input "0839090186"
click at [266, 182] on input "2,5 BAO TÔM KHÔ MÀU ĐỎ( KO BAO HƯ ƯỚT )" at bounding box center [310, 182] width 115 height 15
click at [261, 185] on input "2,5 BAO TÔM KHÔ MÀU ĐỎ( KO BAO HƯ ƯỚT )" at bounding box center [310, 182] width 115 height 15
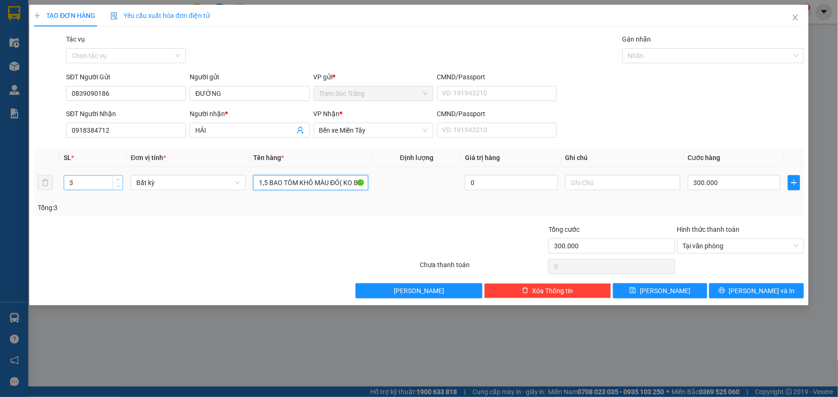
type input "1,5 BAO TÔM KHÔ MÀU ĐỎ( KO BAO HƯ ƯỚT )"
click at [77, 184] on input "3" at bounding box center [93, 182] width 58 height 14
type input "1"
click at [724, 182] on input "300.000" at bounding box center [734, 182] width 93 height 15
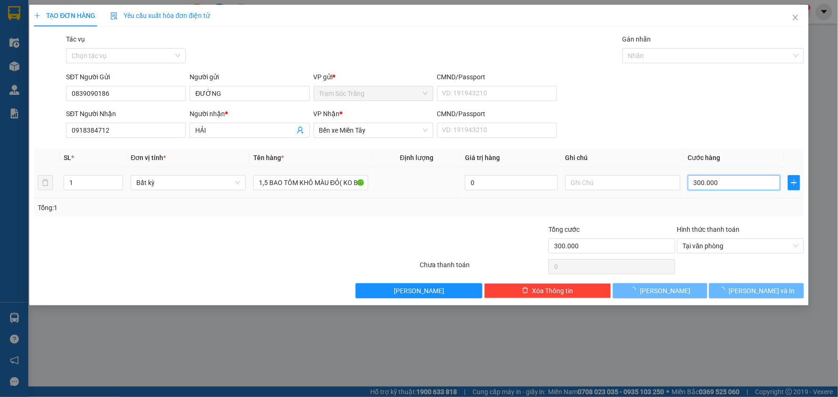
type input "0"
type input "01"
type input "18"
type input "018"
type input "180"
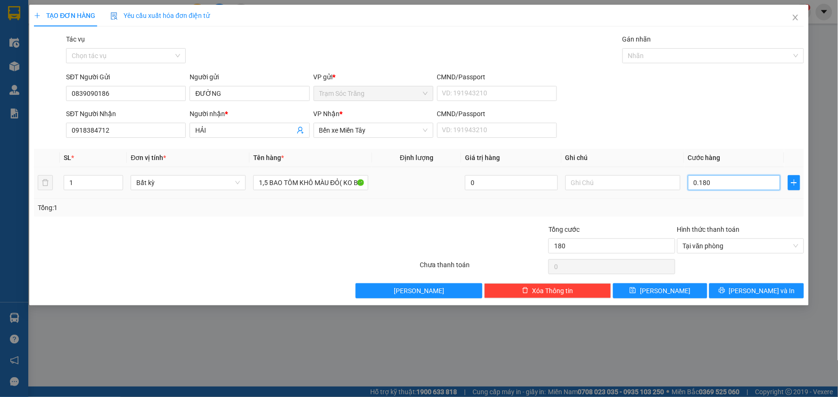
type input "018"
type input "18"
type input "01"
type input "1"
type input "0"
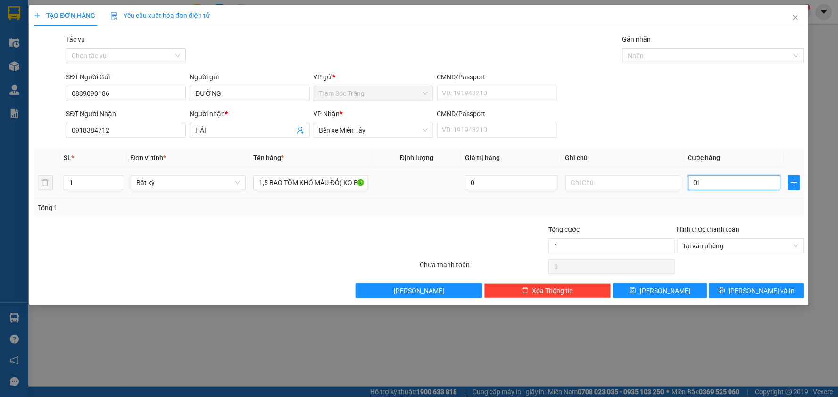
type input "0"
type input "10"
type input "180"
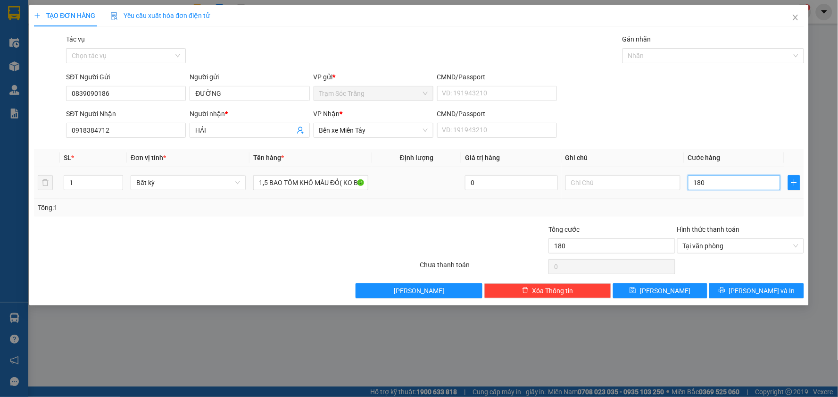
type input "1.800"
type input "18.000"
type input "180.000"
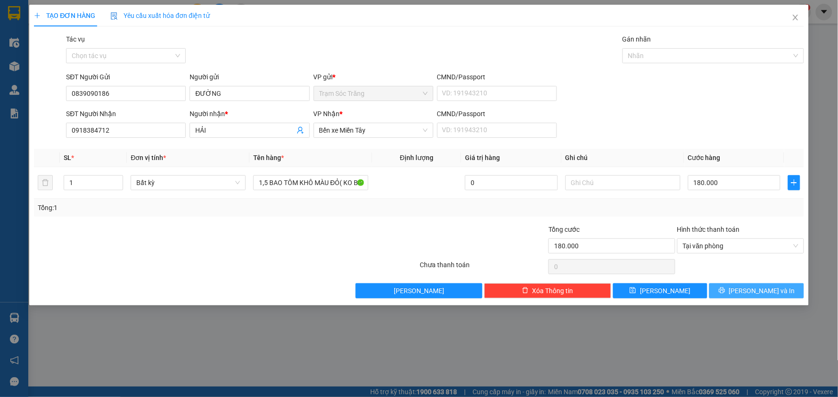
click at [750, 288] on span "[PERSON_NAME] và In" at bounding box center [762, 290] width 66 height 10
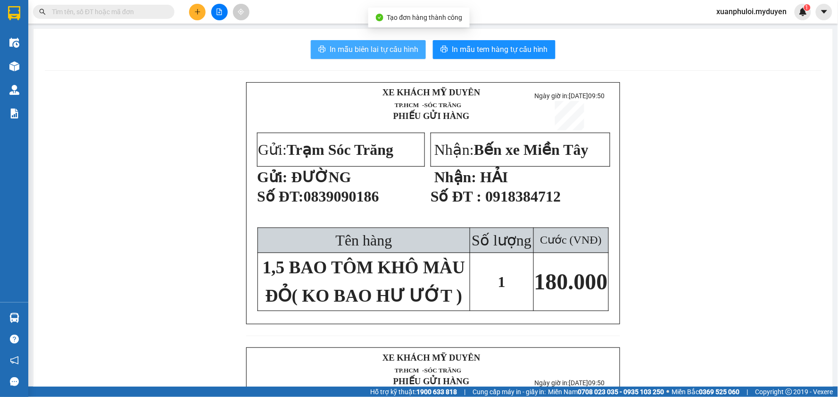
click at [340, 47] on span "In mẫu biên lai tự cấu hình" at bounding box center [374, 49] width 89 height 12
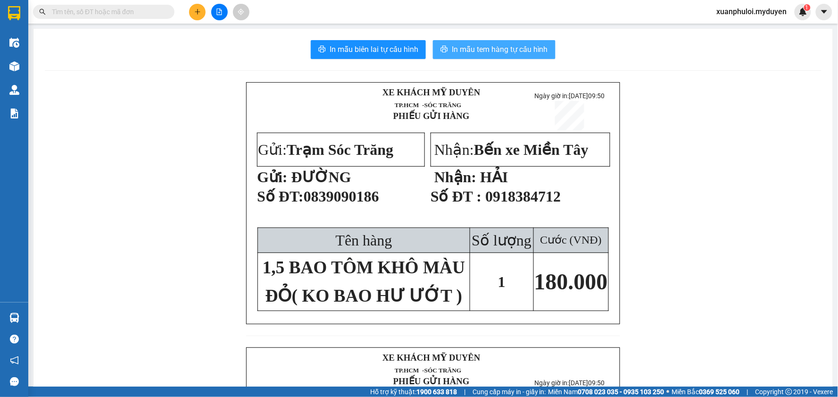
click at [496, 50] on span "In mẫu tem hàng tự cấu hình" at bounding box center [500, 49] width 96 height 12
click at [197, 14] on icon "plus" at bounding box center [197, 11] width 0 height 5
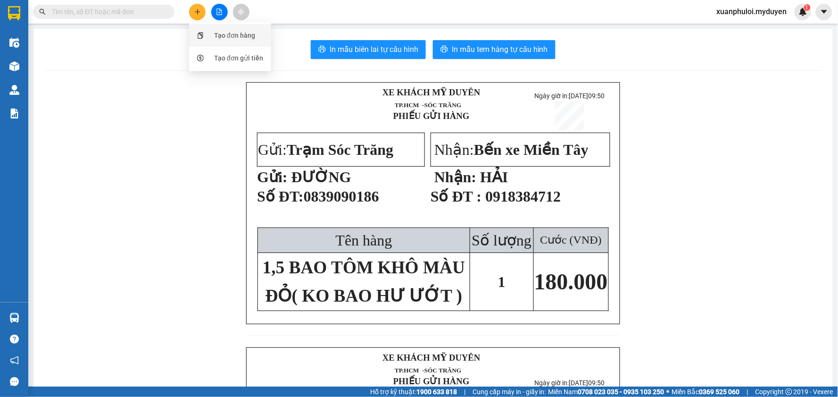
click at [211, 32] on div "Tạo đơn hàng" at bounding box center [230, 35] width 71 height 18
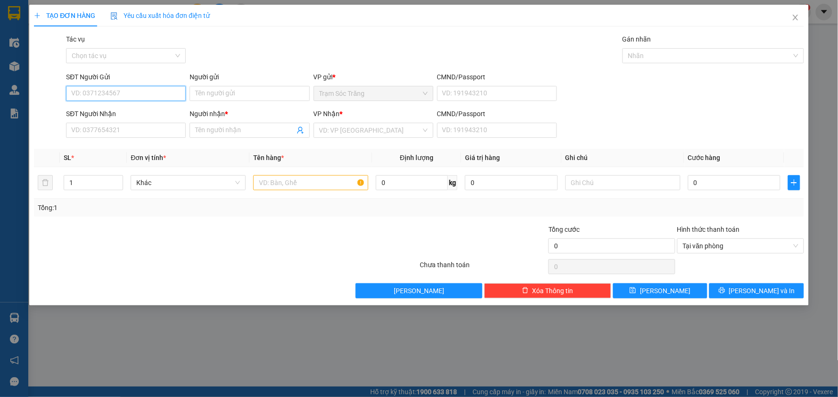
click at [111, 93] on input "SĐT Người Gửi" at bounding box center [126, 93] width 120 height 15
click at [137, 107] on div "0339893745 - MÁ THUẬN" at bounding box center [126, 112] width 108 height 10
type input "0339893745"
type input "MÁ THUẬN"
type input "0326751282"
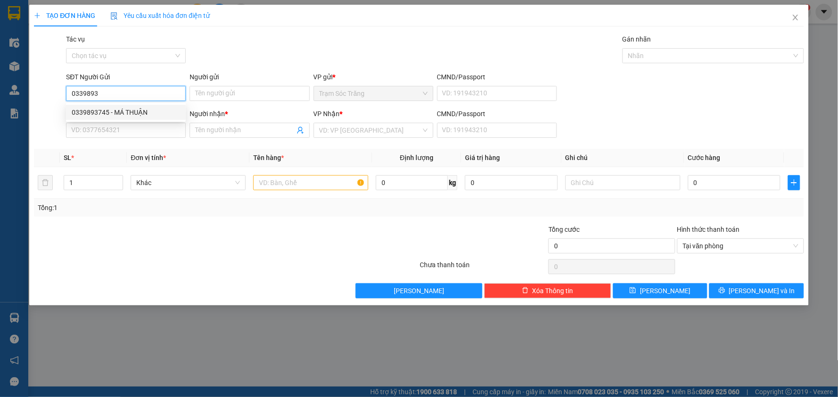
type input "HIẾU"
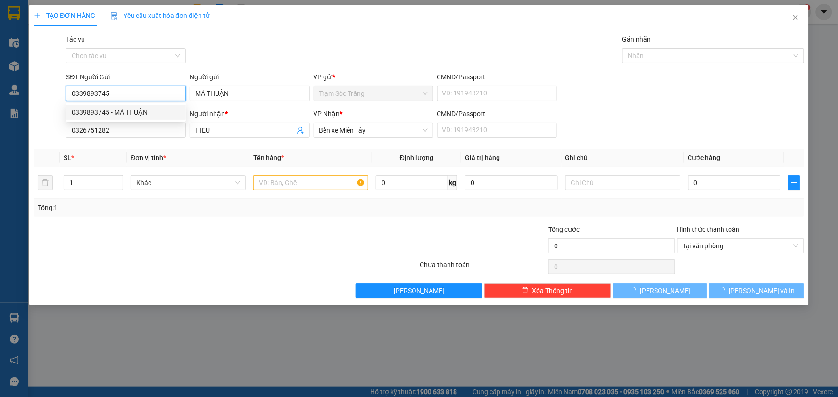
type input "50.000"
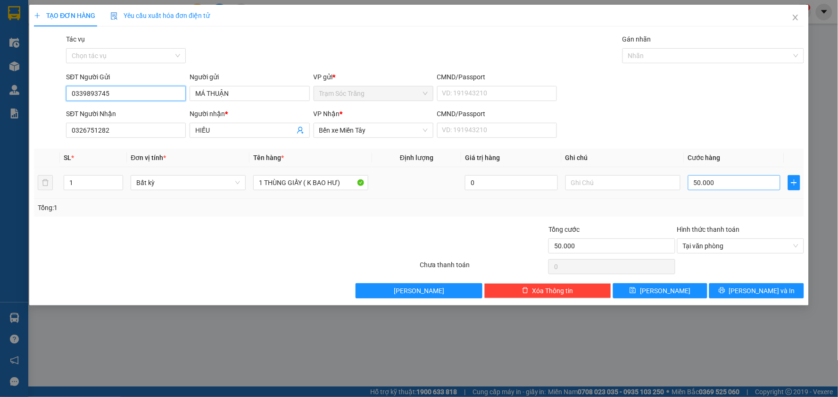
type input "0339893745"
click at [716, 182] on input "50.000" at bounding box center [734, 182] width 93 height 15
type input "4"
type input "40"
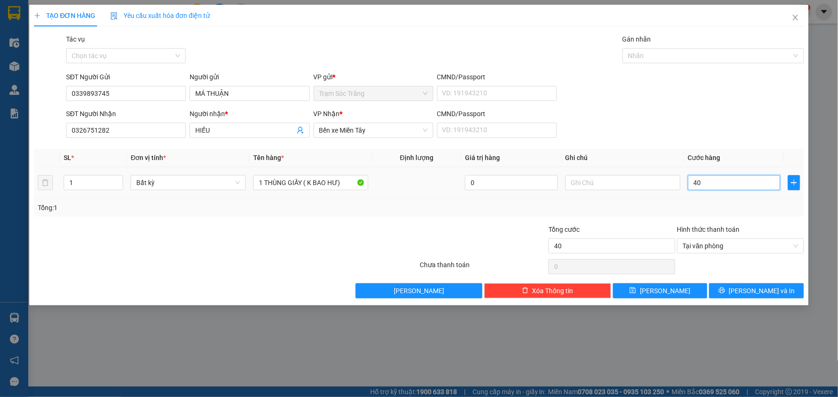
type input "400"
type input "4.000"
type input "40.000"
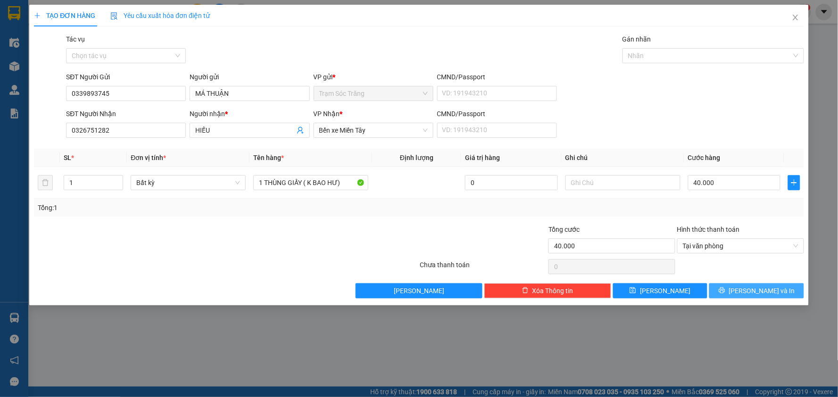
click at [739, 296] on button "[PERSON_NAME] và In" at bounding box center [756, 290] width 95 height 15
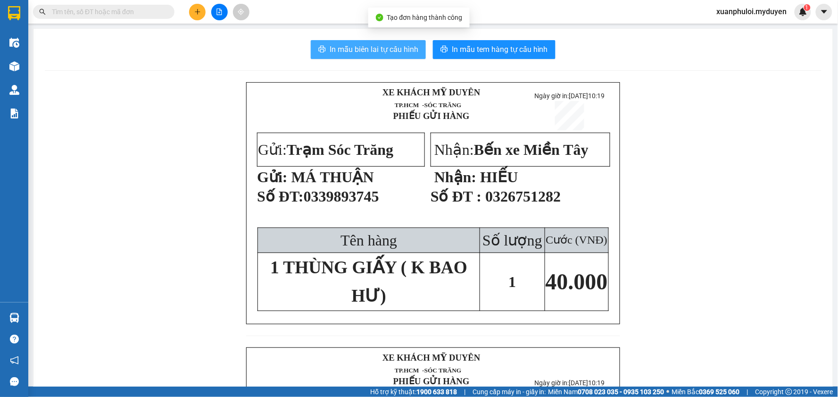
click at [361, 56] on button "In mẫu biên lai tự cấu hình" at bounding box center [368, 49] width 115 height 19
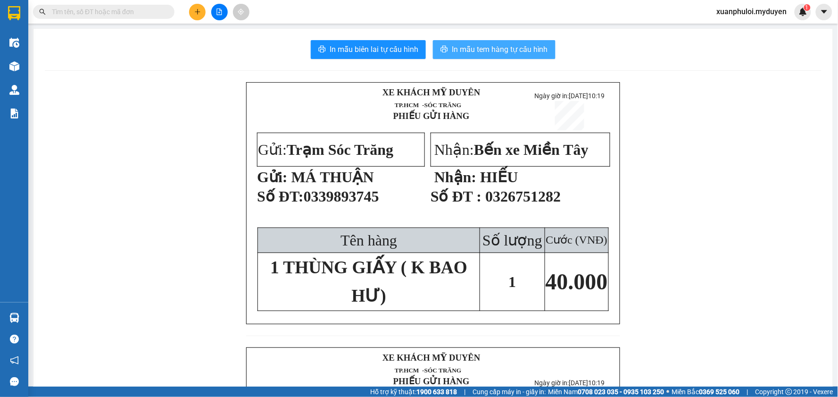
click at [453, 45] on span "In mẫu tem hàng tự cấu hình" at bounding box center [500, 49] width 96 height 12
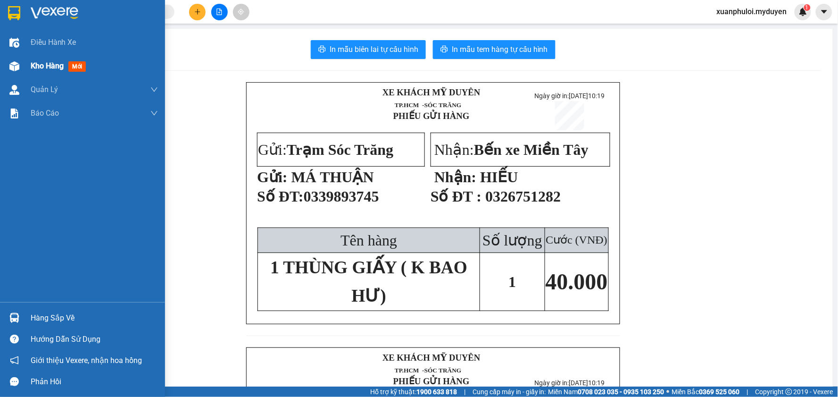
click at [22, 63] on div "Kho hàng mới" at bounding box center [82, 66] width 165 height 24
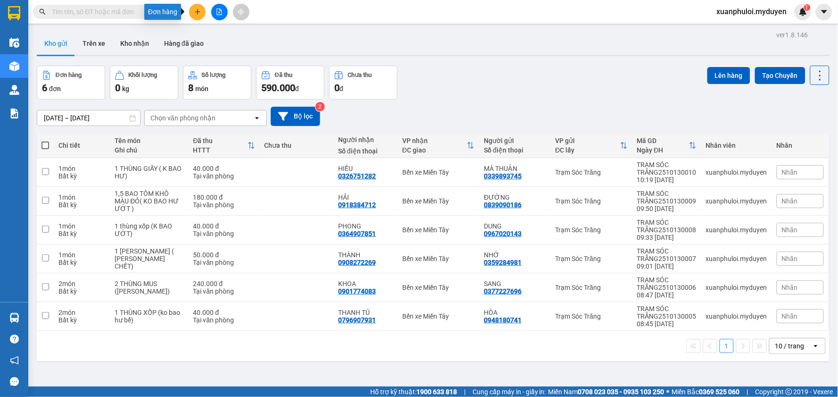
click at [194, 17] on button at bounding box center [197, 12] width 17 height 17
click at [213, 33] on div "Tạo đơn hàng" at bounding box center [230, 35] width 71 height 18
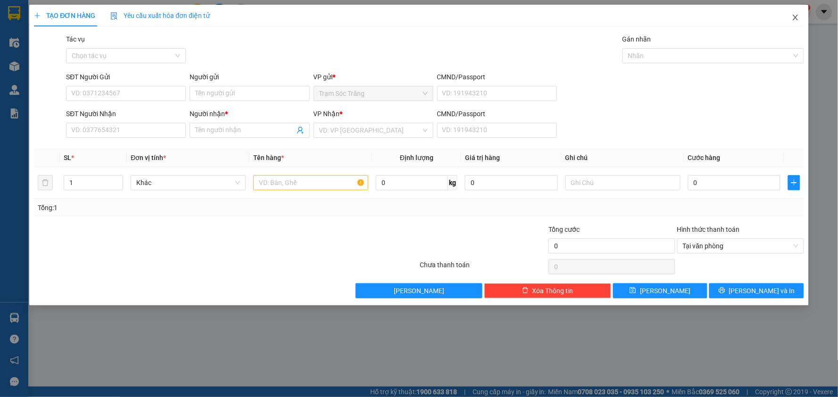
click at [791, 22] on span "Close" at bounding box center [795, 18] width 26 height 26
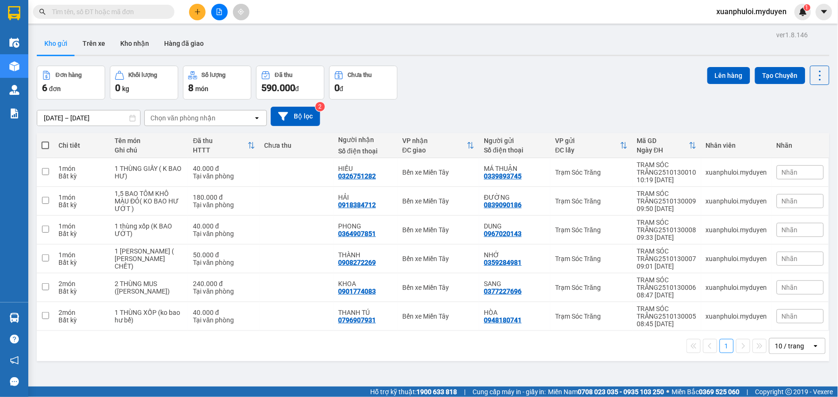
click at [47, 145] on span at bounding box center [45, 145] width 8 height 8
click at [45, 140] on input "checkbox" at bounding box center [45, 140] width 0 height 0
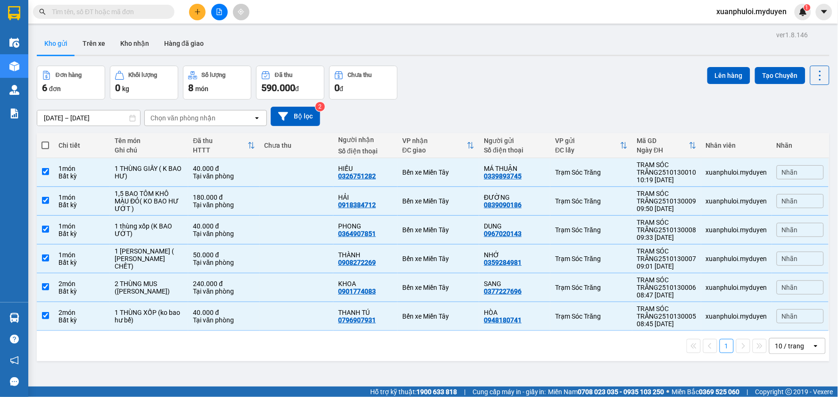
checkbox input "true"
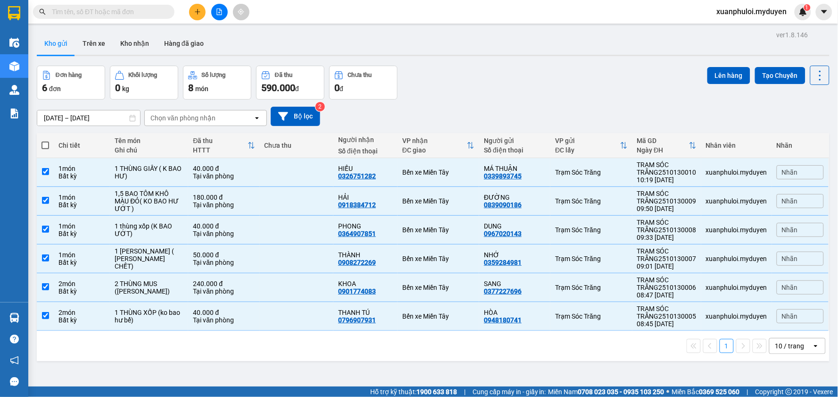
checkbox input "true"
click at [729, 73] on button "Lên hàng" at bounding box center [728, 75] width 43 height 17
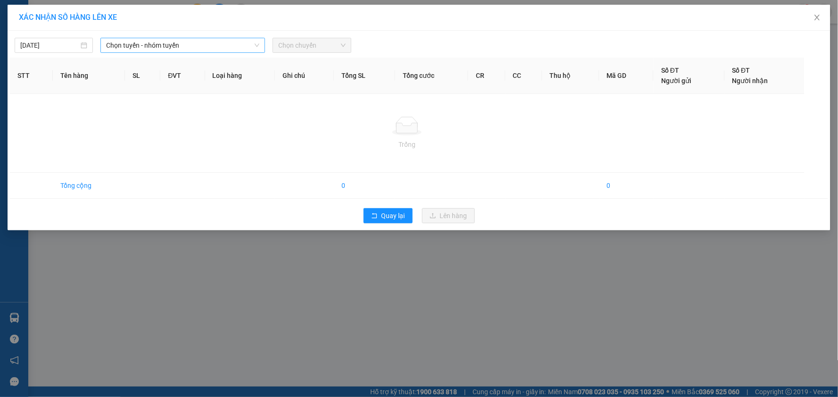
click at [148, 41] on span "Chọn tuyến - nhóm tuyến" at bounding box center [182, 45] width 153 height 14
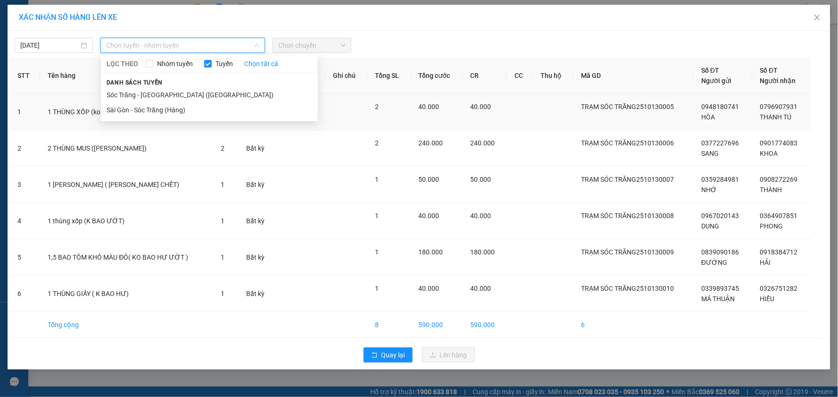
click at [130, 95] on li "Sóc Trăng - [GEOGRAPHIC_DATA] ([GEOGRAPHIC_DATA])" at bounding box center [209, 94] width 217 height 15
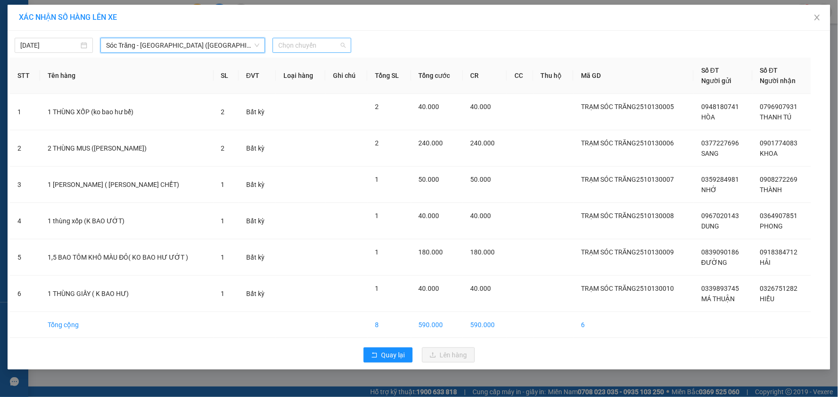
click at [289, 46] on span "Chọn chuyến" at bounding box center [311, 45] width 67 height 14
click at [315, 97] on div "10:00" at bounding box center [316, 95] width 74 height 10
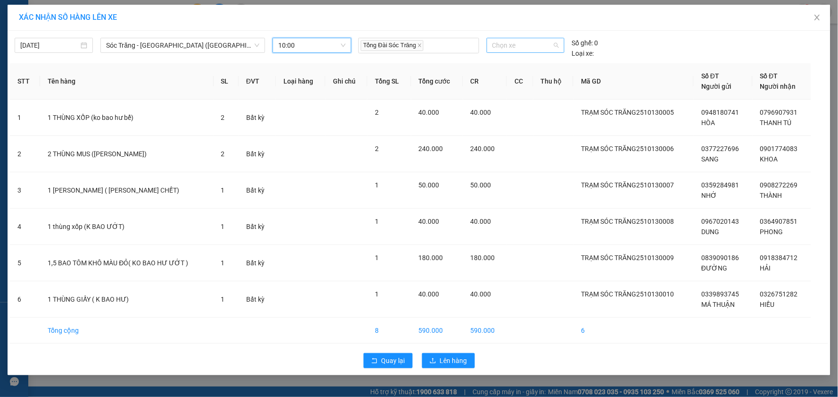
click at [509, 52] on span "Chọn xe" at bounding box center [525, 45] width 66 height 14
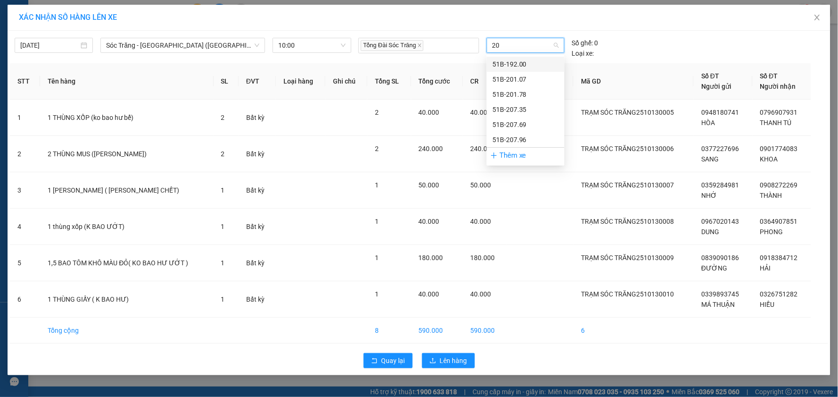
type input "207"
click at [503, 75] on div "51B-207.69" at bounding box center [525, 79] width 66 height 10
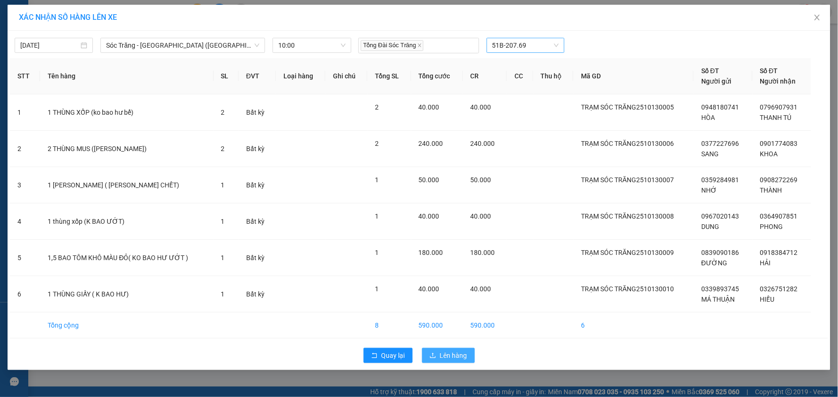
click at [442, 352] on span "Lên hàng" at bounding box center [453, 355] width 27 height 10
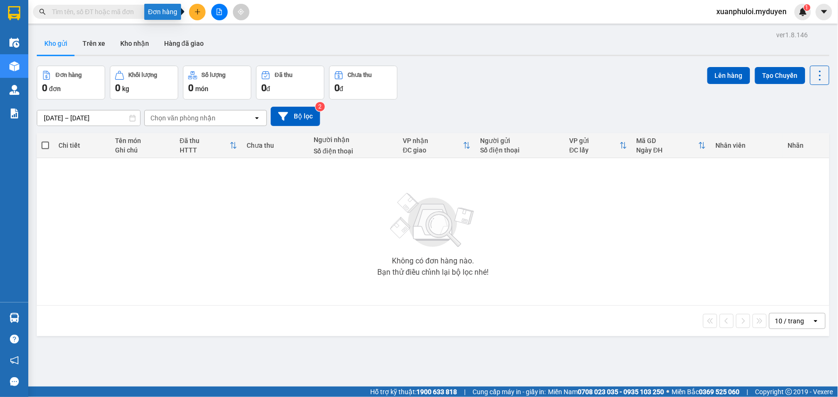
click at [196, 7] on button at bounding box center [197, 12] width 17 height 17
click at [209, 37] on div "Tạo đơn hàng" at bounding box center [230, 35] width 71 height 18
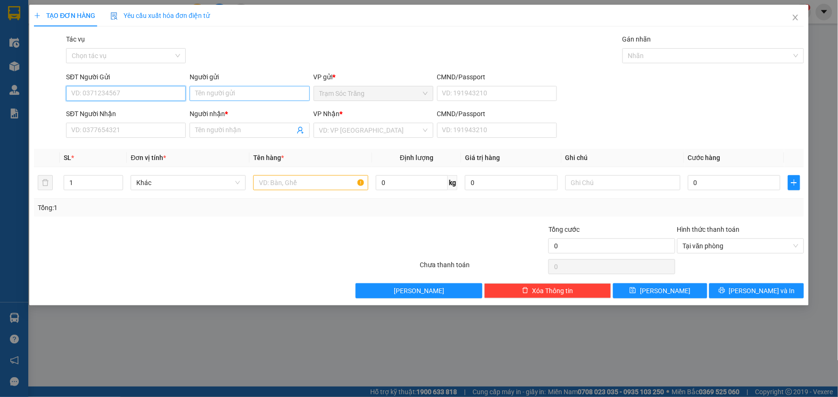
drag, startPoint x: 91, startPoint y: 90, endPoint x: 214, endPoint y: 91, distance: 122.6
click at [92, 91] on input "SĐT Người Gửi" at bounding box center [126, 93] width 120 height 15
type input "0939347957"
click at [235, 91] on input "Người gửi" at bounding box center [250, 93] width 120 height 15
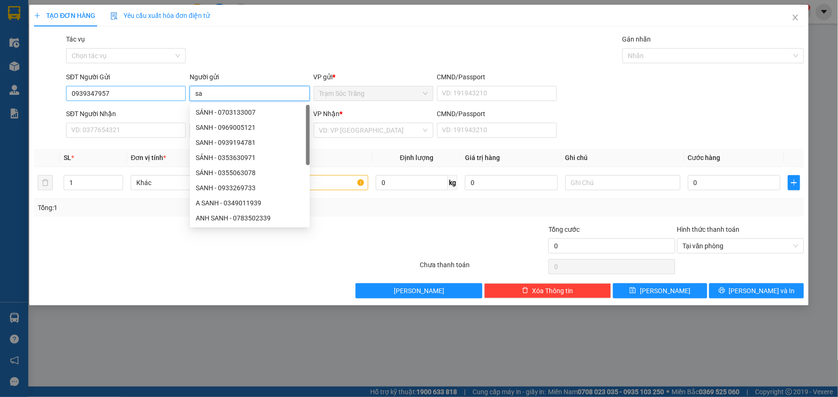
type input "s"
type input "SANH"
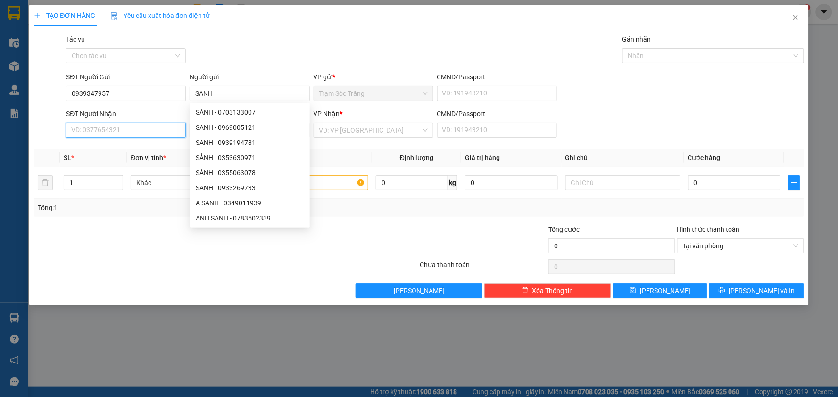
drag, startPoint x: 129, startPoint y: 127, endPoint x: 148, endPoint y: 128, distance: 18.4
click at [129, 127] on input "SĐT Người Nhận" at bounding box center [126, 130] width 120 height 15
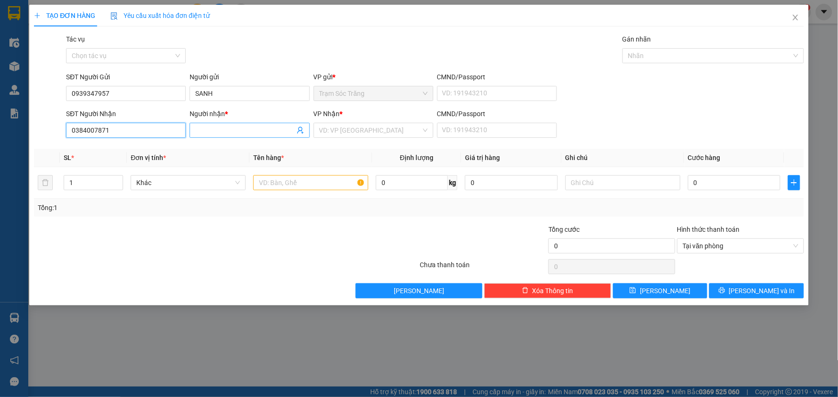
type input "0384007871"
click at [227, 127] on input "Người nhận *" at bounding box center [244, 130] width 99 height 10
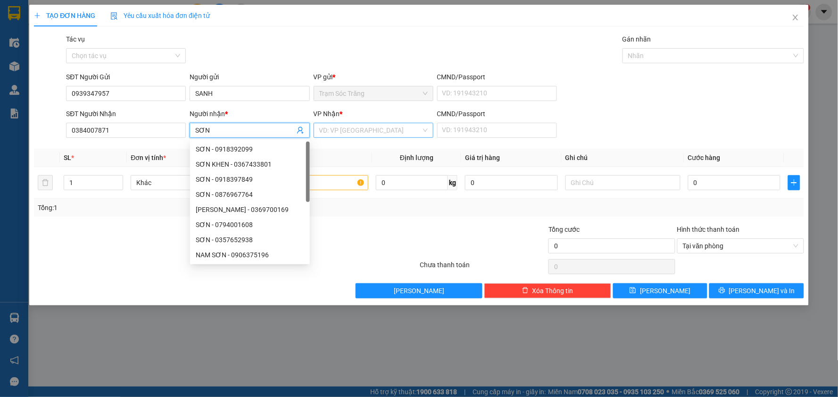
type input "SƠN"
click at [361, 135] on input "search" at bounding box center [370, 130] width 102 height 14
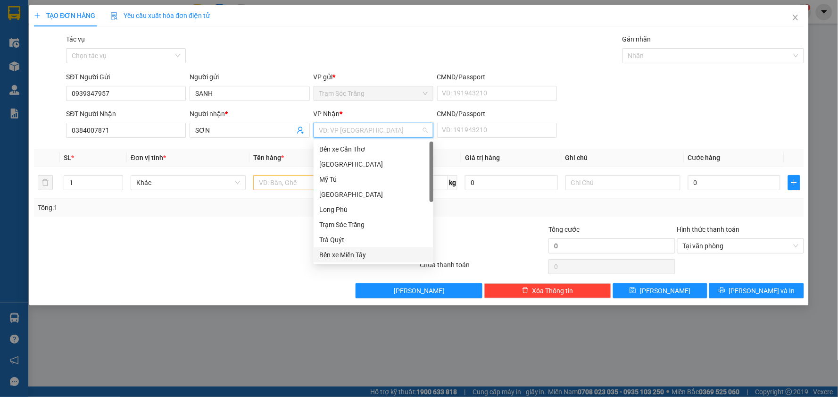
click at [345, 257] on div "Bến xe Miền Tây" at bounding box center [373, 254] width 108 height 10
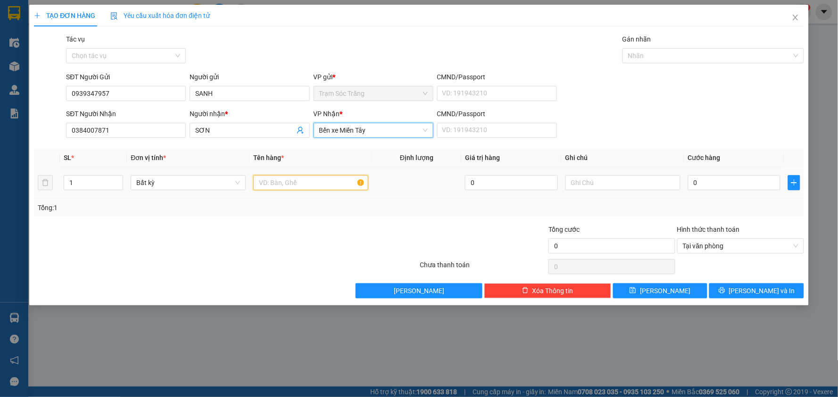
click at [276, 187] on input "text" at bounding box center [310, 182] width 115 height 15
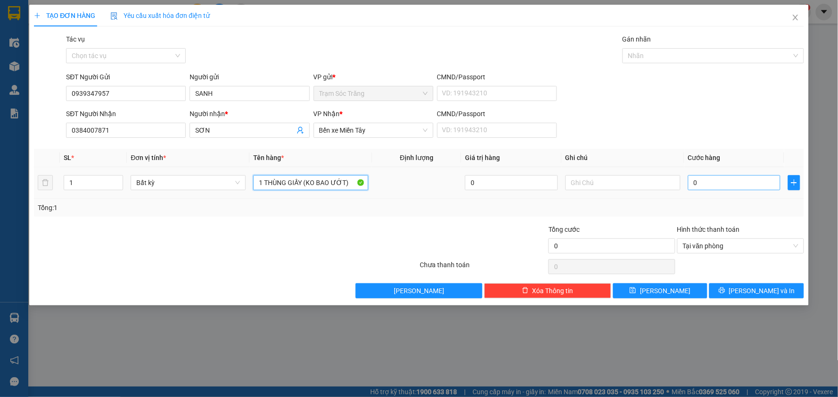
type input "1 THÙNG GIẤY (KO BAO ƯỚT)"
click at [714, 179] on input "0" at bounding box center [734, 182] width 93 height 15
type input "4"
type input "40"
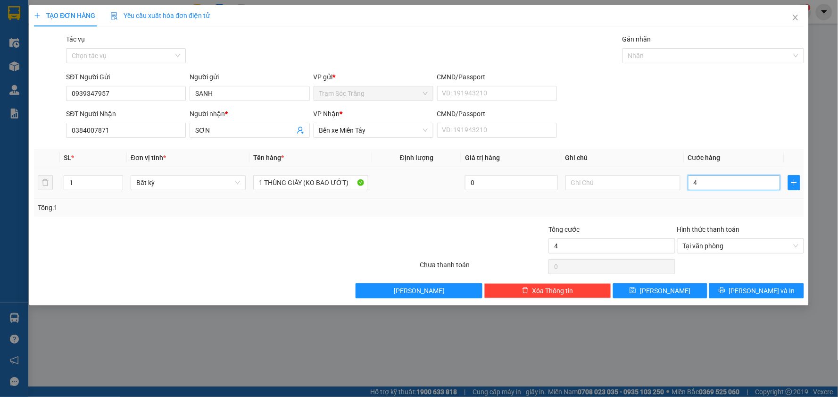
type input "40"
type input "400"
type input "4.000"
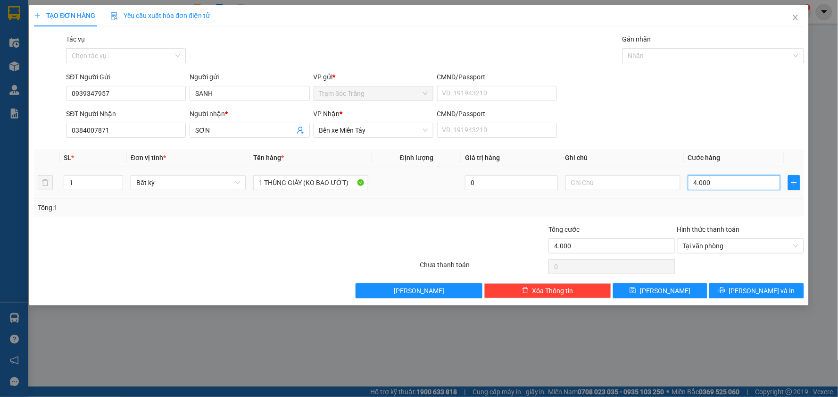
type input "40.000"
click at [752, 296] on button "[PERSON_NAME] và In" at bounding box center [756, 290] width 95 height 15
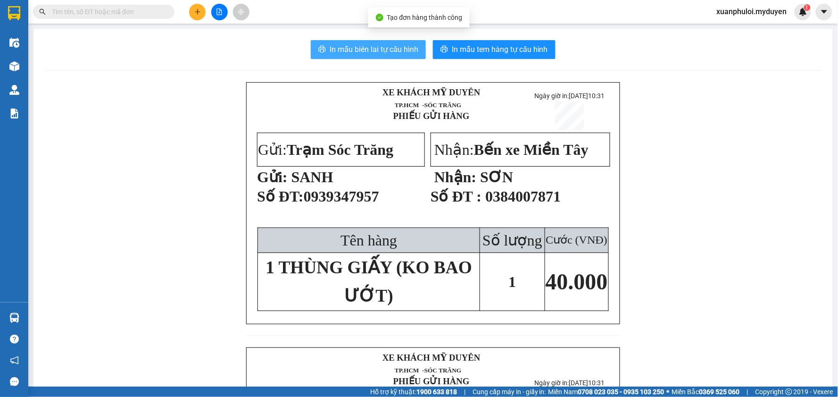
click at [332, 47] on span "In mẫu biên lai tự cấu hình" at bounding box center [374, 49] width 89 height 12
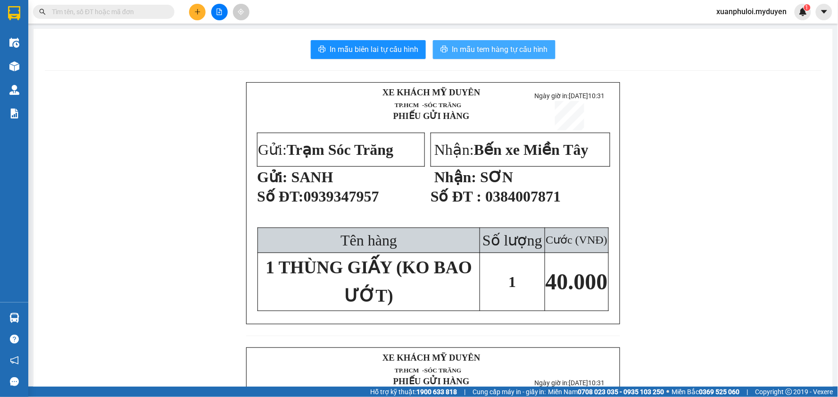
click at [476, 49] on span "In mẫu tem hàng tự cấu hình" at bounding box center [500, 49] width 96 height 12
